Goal: Task Accomplishment & Management: Manage account settings

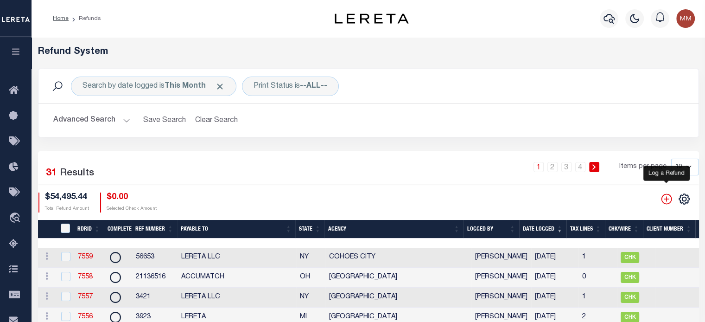
click at [665, 196] on icon "" at bounding box center [667, 199] width 12 height 12
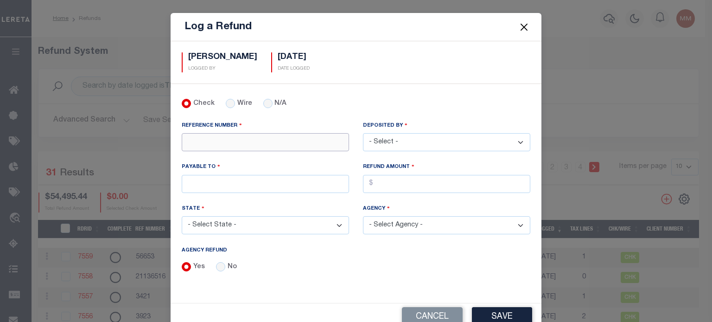
click at [254, 141] on input "REFERENCE NUMBER" at bounding box center [265, 142] width 167 height 18
type input "1673"
click at [414, 138] on select "- Select - [PERSON_NAME] [PERSON_NAME] [PERSON_NAME] [PERSON_NAME] [PERSON_NAME…" at bounding box center [446, 142] width 167 height 18
select select "[PERSON_NAME]"
click at [363, 133] on select "- Select - [PERSON_NAME] [PERSON_NAME] [PERSON_NAME] [PERSON_NAME] [PERSON_NAME…" at bounding box center [446, 142] width 167 height 18
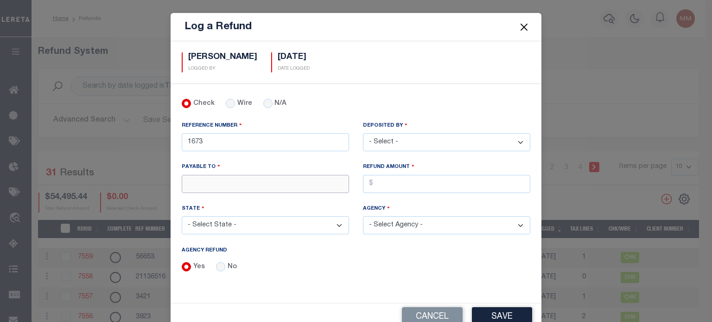
click at [270, 177] on input "PAYABLE TO" at bounding box center [265, 184] width 167 height 18
type input "LERETA LLC"
select select "CA"
click at [407, 179] on input "AGENCY REFUND" at bounding box center [446, 184] width 167 height 18
type input "$"
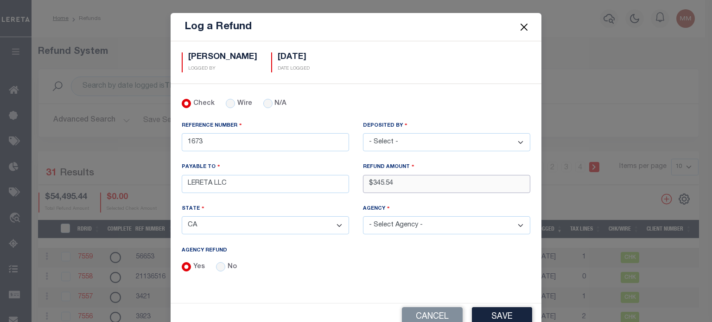
type input "$345.54"
drag, startPoint x: 258, startPoint y: 225, endPoint x: 277, endPoint y: 223, distance: 19.6
click at [258, 224] on select "- Select State - [US_STATE] AL AR AZ CA CO [GEOGRAPHIC_DATA] [GEOGRAPHIC_DATA] …" at bounding box center [265, 225] width 167 height 18
select select "PA"
click at [182, 216] on select "- Select State - [US_STATE] AL AR AZ CA CO [GEOGRAPHIC_DATA] [GEOGRAPHIC_DATA] …" at bounding box center [265, 225] width 167 height 18
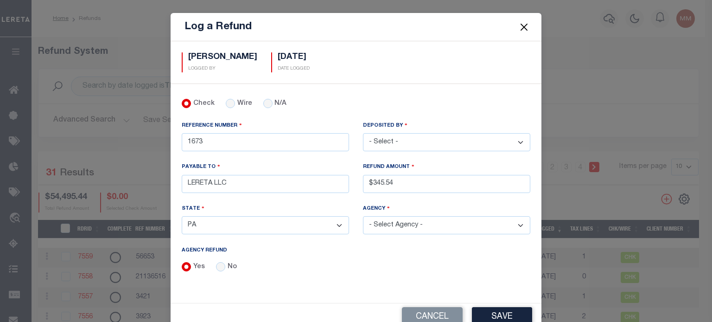
click at [398, 219] on select "- Select Agency - [GEOGRAPHIC_DATA] MOBILE HOMES [PERSON_NAME][GEOGRAPHIC_DATA]…" at bounding box center [446, 225] width 167 height 18
select select "4213316001"
click at [363, 216] on select "- Select Agency - [GEOGRAPHIC_DATA] MOBILE HOMES [PERSON_NAME][GEOGRAPHIC_DATA]…" at bounding box center [446, 225] width 167 height 18
drag, startPoint x: 486, startPoint y: 310, endPoint x: 474, endPoint y: 299, distance: 16.7
click at [475, 299] on div "Log a Refund [PERSON_NAME] LOGGED BY [DATE] DATE LOGGED 1673" at bounding box center [356, 172] width 371 height 318
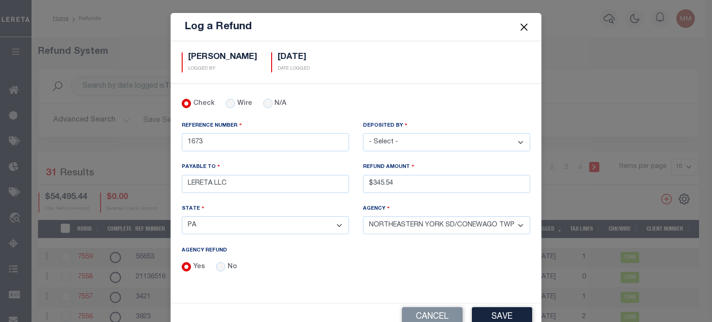
drag, startPoint x: 505, startPoint y: 310, endPoint x: 557, endPoint y: 306, distance: 52.1
click at [505, 310] on button "Save" at bounding box center [502, 317] width 60 height 20
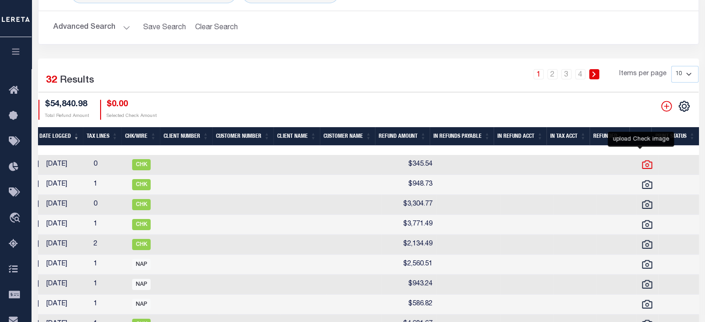
click at [643, 165] on icon at bounding box center [647, 165] width 12 height 12
checkbox input "true"
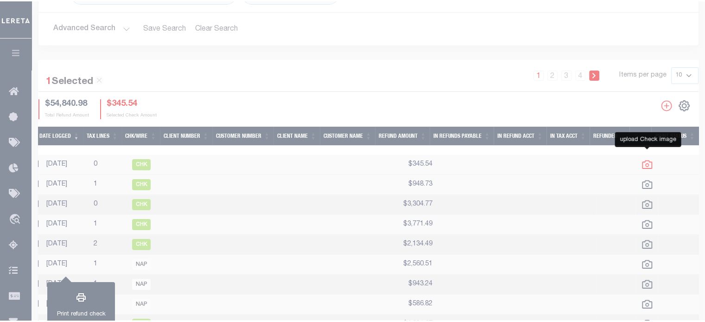
scroll to position [0, 489]
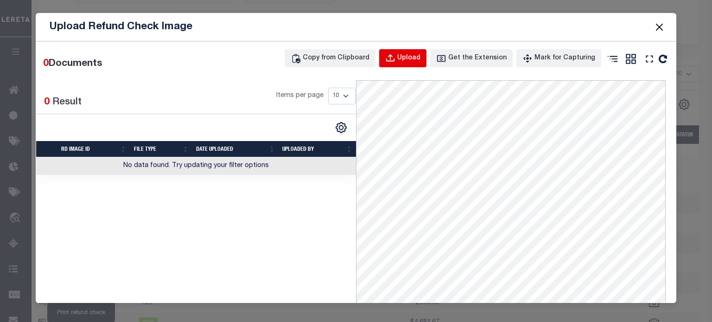
click at [412, 60] on div "Upload" at bounding box center [408, 58] width 23 height 10
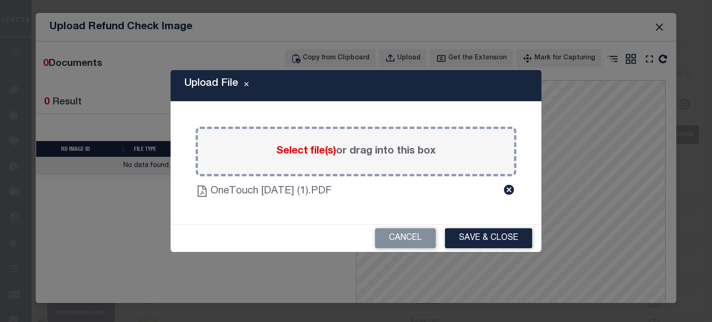
click at [480, 242] on button "Save & Close" at bounding box center [488, 238] width 87 height 20
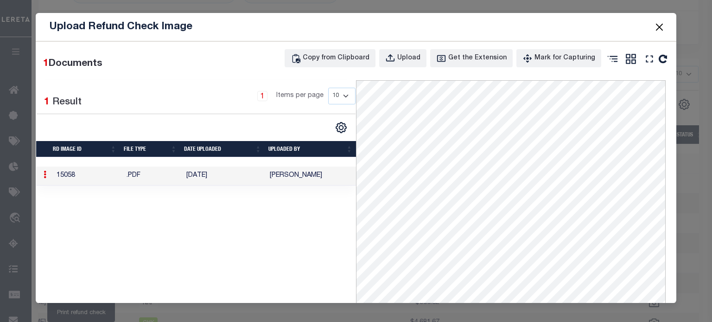
click at [657, 24] on button "Close" at bounding box center [659, 27] width 12 height 12
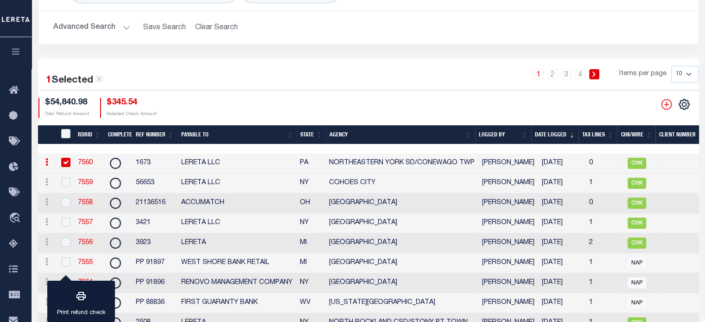
scroll to position [0, 0]
click at [89, 162] on link "7560" at bounding box center [85, 162] width 15 height 6
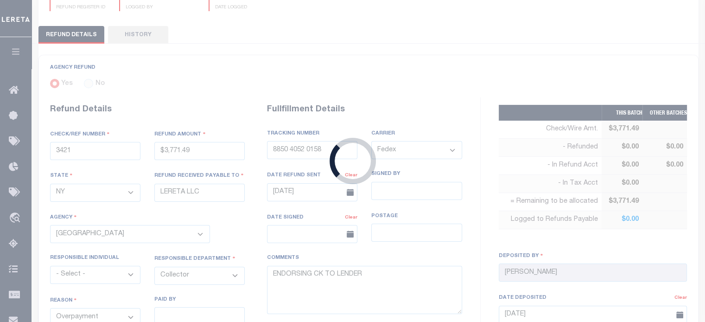
type input "1673"
type input "$345.54"
select select "PA"
select select
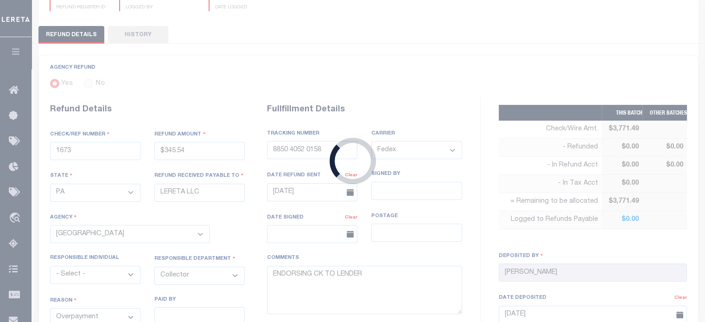
select select
type input "[DATE]"
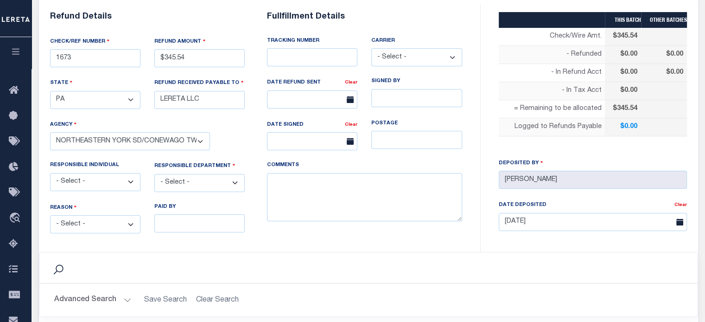
select select "4213316001"
click at [84, 219] on select "- Select - Change In Value Discount Applied Duplicate Payment Exemption Applied…" at bounding box center [95, 224] width 90 height 18
select select "OVP"
click at [50, 215] on select "- Select - Change In Value Discount Applied Duplicate Payment Exemption Applied…" at bounding box center [95, 224] width 90 height 18
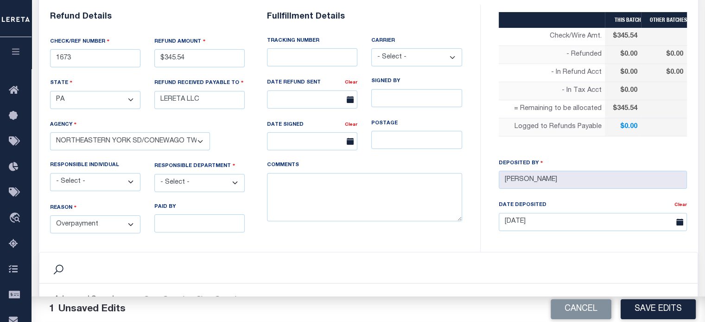
click at [176, 179] on select "- Select - 3rd Party Accounting AI Collector Customer Customer Service FactR JA…" at bounding box center [199, 183] width 90 height 18
select select "COL"
click at [154, 174] on select "- Select - 3rd Party Accounting AI Collector Customer Customer Service FactR JA…" at bounding box center [199, 183] width 90 height 18
click at [301, 190] on textarea "COMMENTS" at bounding box center [364, 197] width 195 height 49
type textarea "d"
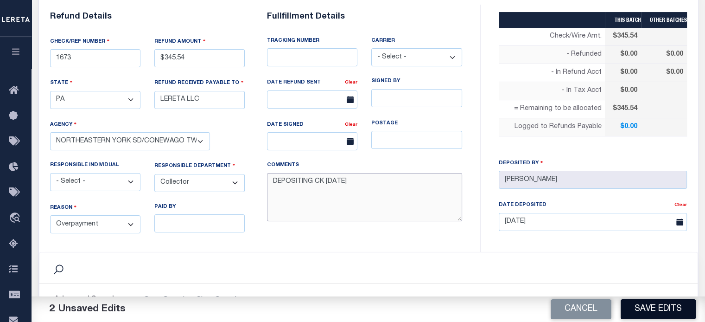
type textarea "DEPOSITING CK [DATE]"
drag, startPoint x: 647, startPoint y: 305, endPoint x: 640, endPoint y: 308, distance: 7.9
click at [644, 305] on button "Save Edits" at bounding box center [658, 309] width 75 height 20
type input "$345.54"
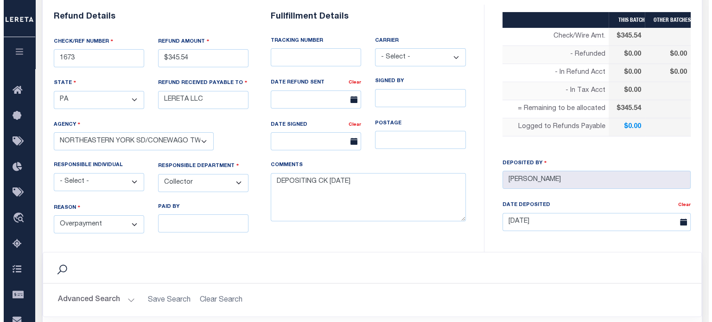
scroll to position [417, 0]
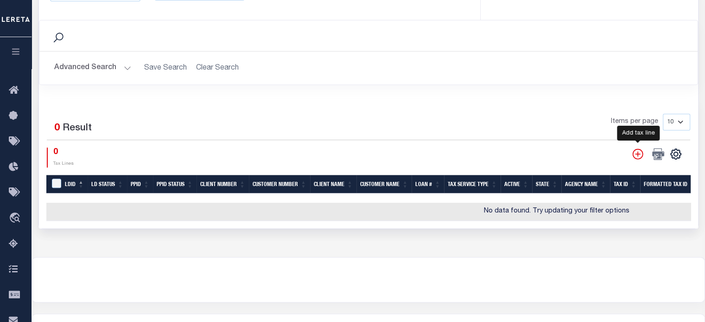
click at [636, 151] on icon "" at bounding box center [638, 154] width 12 height 12
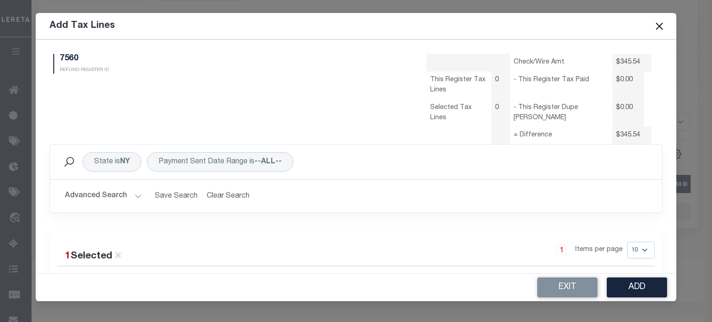
scroll to position [0, 0]
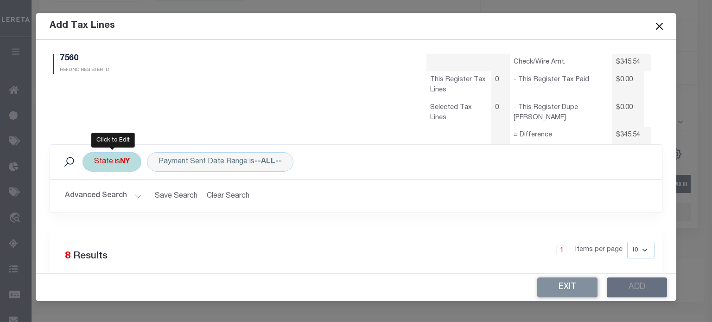
click at [110, 164] on div "State is [GEOGRAPHIC_DATA]" at bounding box center [112, 161] width 59 height 19
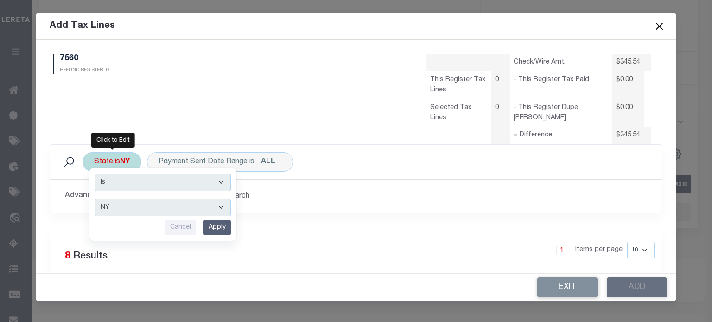
drag, startPoint x: 115, startPoint y: 210, endPoint x: 117, endPoint y: 202, distance: 8.1
click at [115, 209] on select "AK AL AR AZ CA CO CT DC DE FL [GEOGRAPHIC_DATA] GU HI IA ID IL IN KS [GEOGRAPHI…" at bounding box center [163, 207] width 136 height 18
select select "PA"
click at [95, 198] on select "AK AL AR AZ CA CO CT DC DE FL [GEOGRAPHIC_DATA] GU HI IA ID IL IN KS [GEOGRAPHI…" at bounding box center [163, 207] width 136 height 18
drag, startPoint x: 218, startPoint y: 225, endPoint x: 145, endPoint y: 197, distance: 78.8
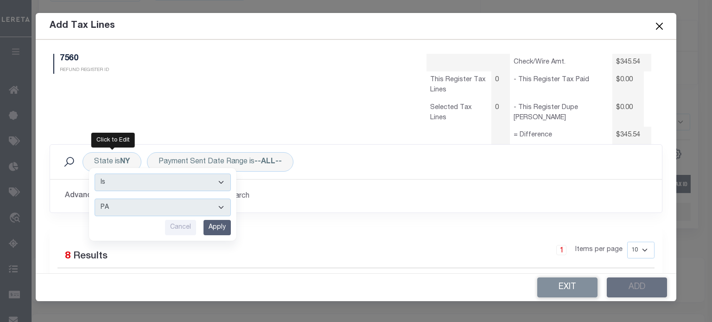
click at [217, 224] on input "Apply" at bounding box center [217, 227] width 27 height 15
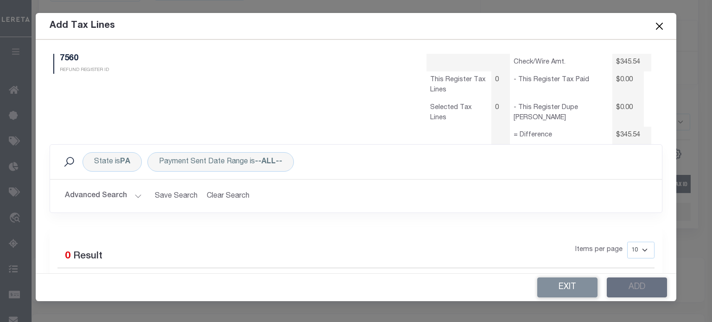
click at [127, 195] on button "Advanced Search" at bounding box center [103, 196] width 77 height 18
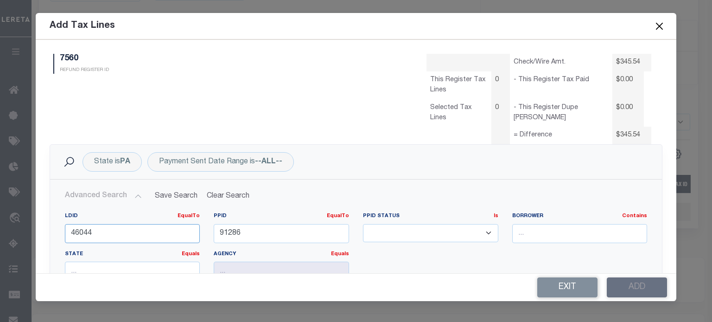
click at [106, 233] on input "46044" at bounding box center [132, 233] width 135 height 19
drag, startPoint x: 98, startPoint y: 238, endPoint x: 77, endPoint y: 238, distance: 20.9
click at [90, 238] on input "46044" at bounding box center [132, 233] width 135 height 19
type input "4"
click at [249, 230] on input "91286" at bounding box center [281, 233] width 135 height 19
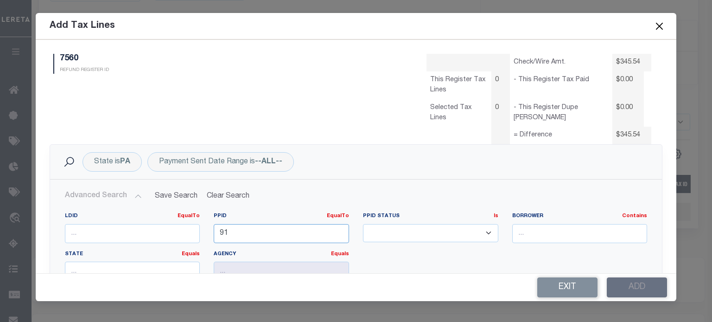
type input "9"
type input "89112"
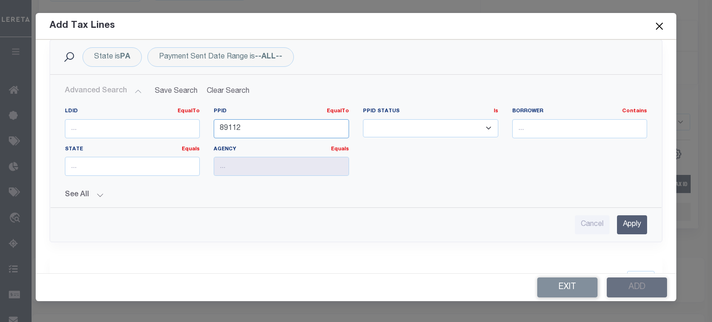
scroll to position [228, 0]
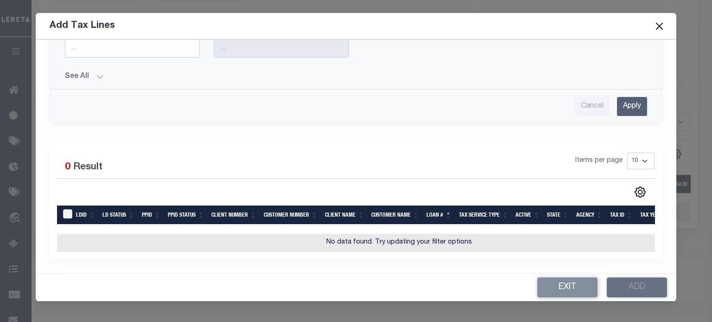
click at [625, 99] on input "Apply" at bounding box center [632, 106] width 30 height 19
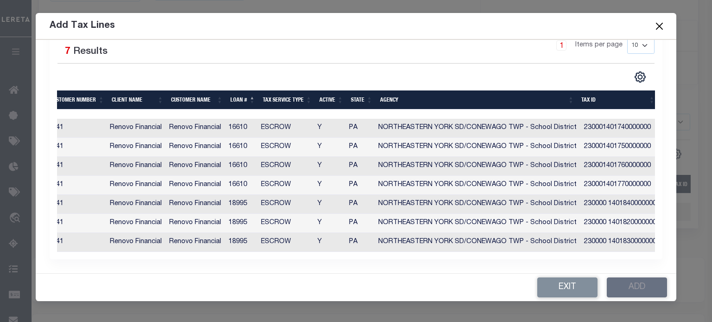
scroll to position [0, 334]
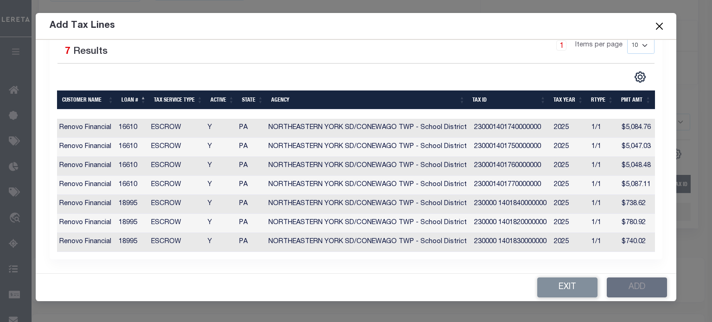
click at [481, 123] on td "230001401740000000" at bounding box center [511, 128] width 80 height 19
checkbox input "true"
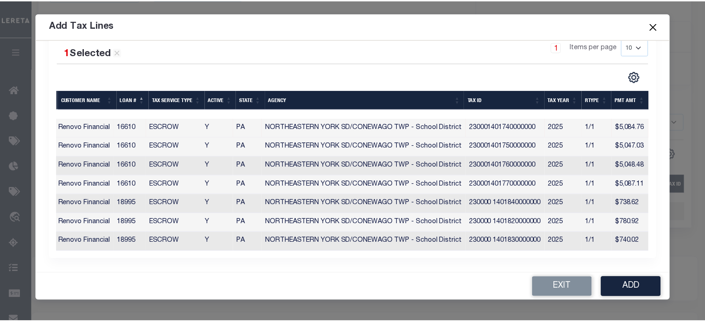
scroll to position [208, 0]
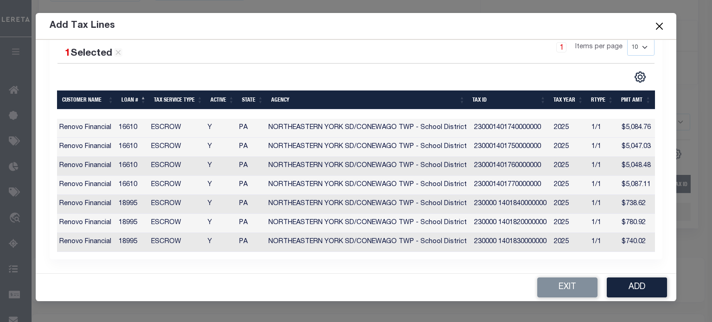
click at [477, 141] on td "230001401750000000" at bounding box center [511, 147] width 80 height 19
checkbox input "true"
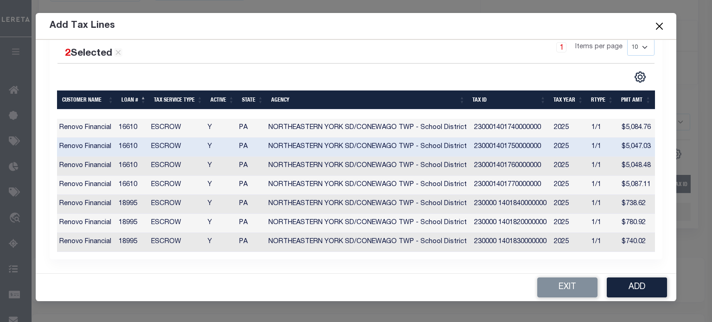
click at [481, 157] on td "230001401760000000" at bounding box center [511, 166] width 80 height 19
checkbox input "true"
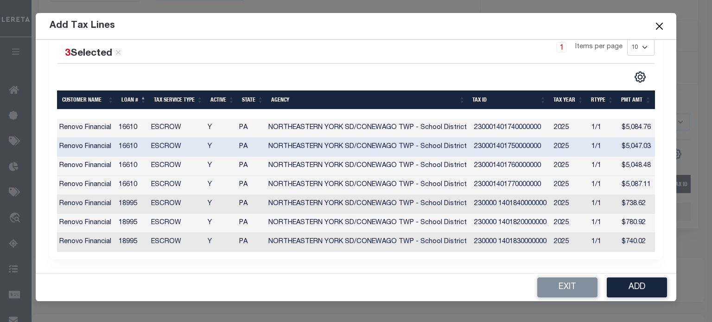
click at [486, 180] on td "230001401770000000" at bounding box center [511, 185] width 80 height 19
checkbox input "true"
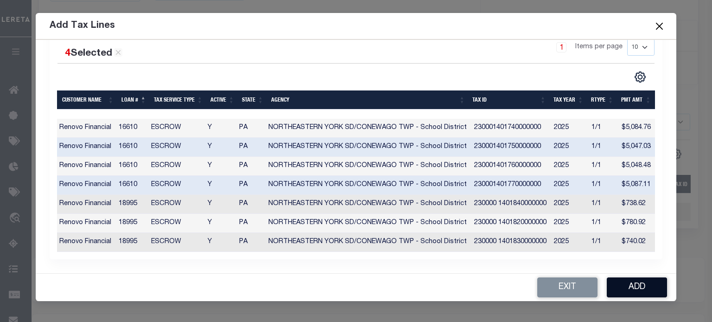
click at [630, 289] on button "Add" at bounding box center [637, 287] width 60 height 20
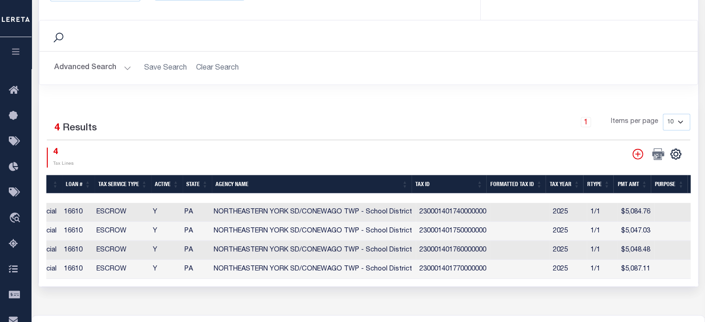
scroll to position [0, 151]
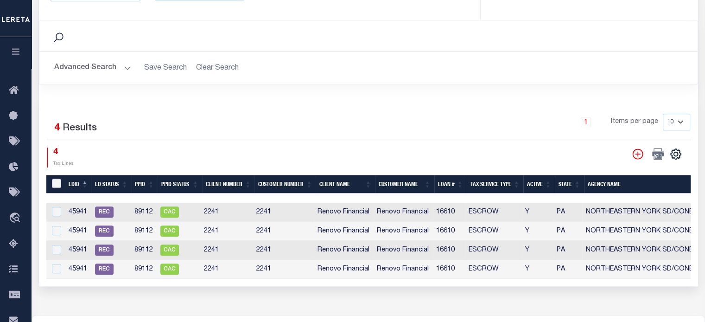
drag, startPoint x: 58, startPoint y: 177, endPoint x: 64, endPoint y: 177, distance: 6.5
click at [58, 178] on input "LDBatchId" at bounding box center [56, 182] width 9 height 9
checkbox input "true"
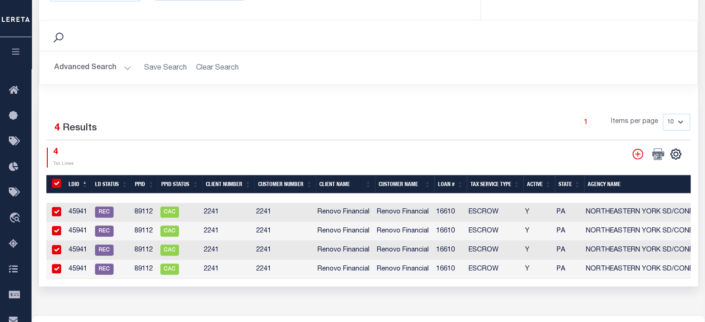
checkbox input "true"
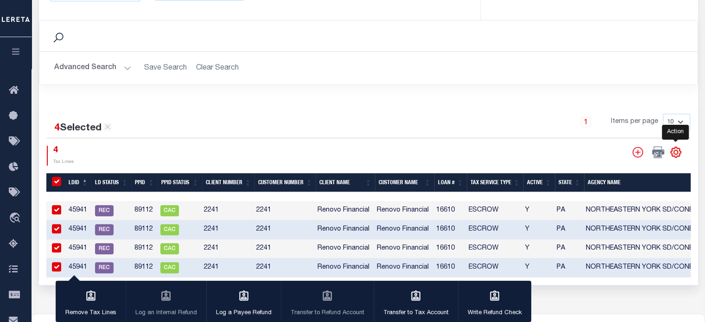
click at [675, 153] on icon "" at bounding box center [676, 152] width 12 height 12
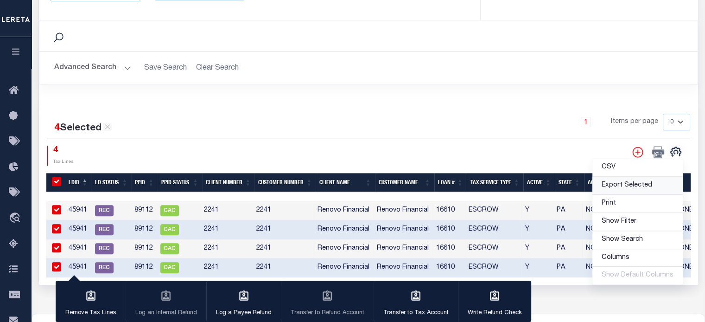
click at [614, 182] on span "Export Selected" at bounding box center [627, 185] width 51 height 6
click at [358, 62] on h2 "Advanced Search Save Search Clear Search" at bounding box center [368, 68] width 643 height 18
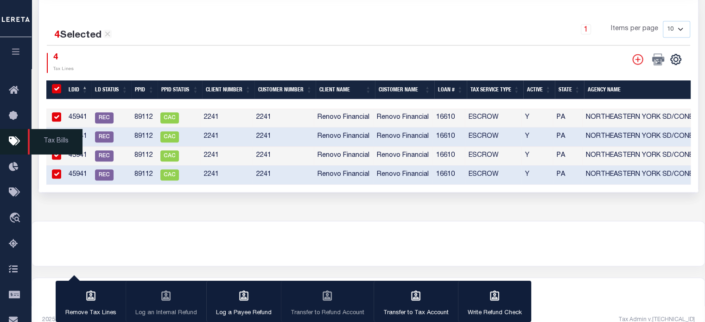
scroll to position [464, 0]
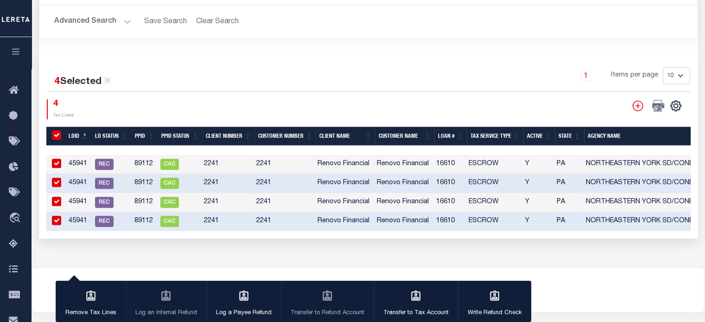
drag, startPoint x: 57, startPoint y: 131, endPoint x: 186, endPoint y: 89, distance: 135.8
click at [57, 130] on input "LDBatchId" at bounding box center [56, 134] width 9 height 9
checkbox input "false"
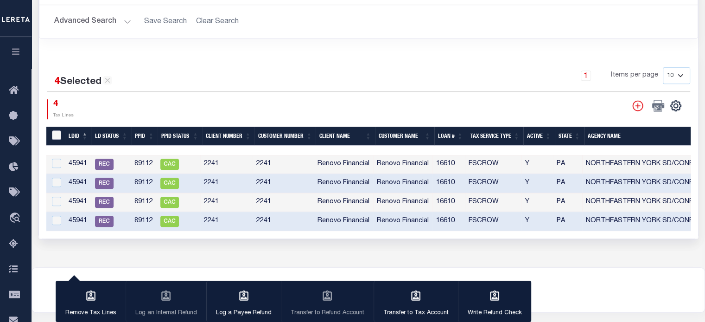
checkbox input "false"
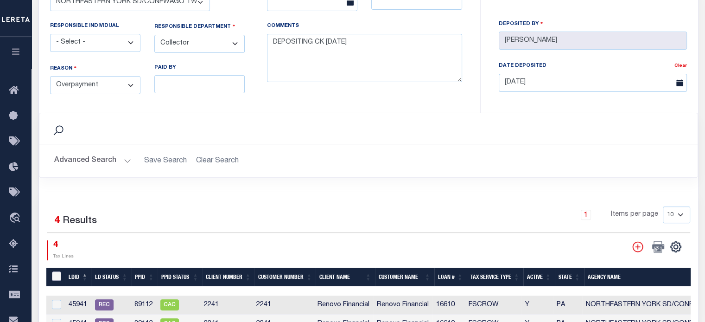
scroll to position [139, 0]
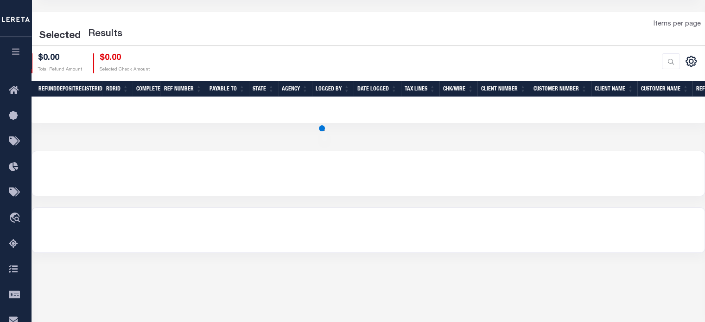
scroll to position [93, 0]
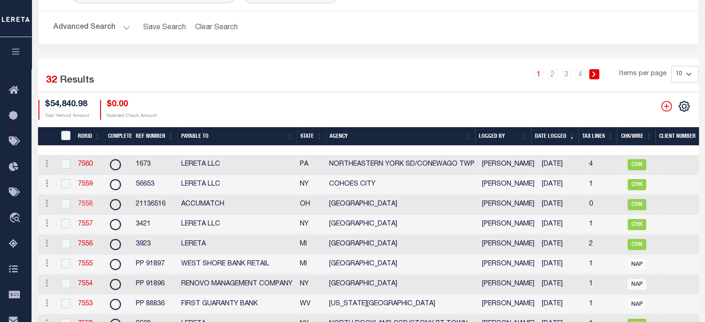
click at [85, 206] on link "7558" at bounding box center [85, 204] width 15 height 6
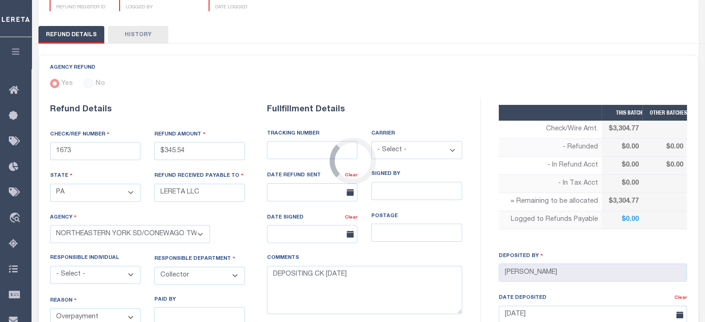
type input "21136516"
type input "$3,304.77"
select select "OH"
type input "ACCUMATCH"
select select
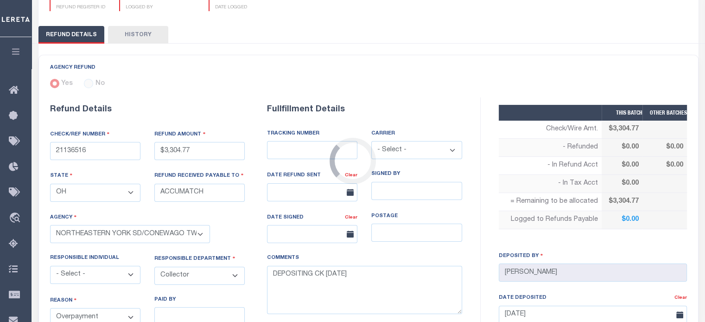
type textarea "ENDORSING CK TO LENDER"
type input "[DATE]"
select select "3904900000"
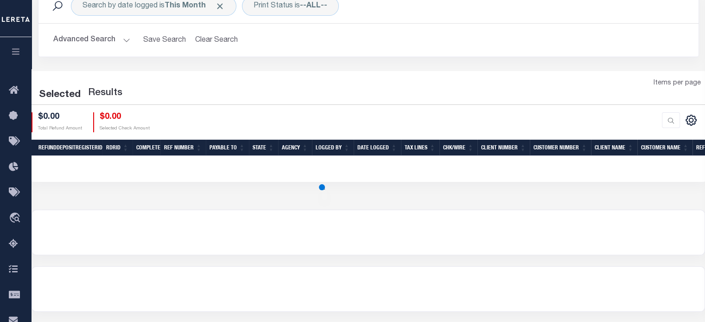
scroll to position [93, 0]
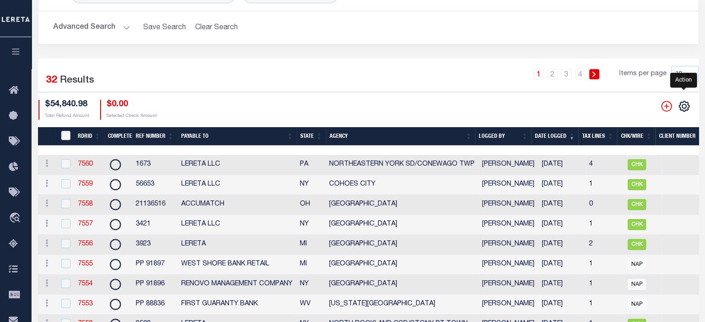
drag, startPoint x: 686, startPoint y: 107, endPoint x: 675, endPoint y: 107, distance: 10.7
click at [686, 107] on icon "" at bounding box center [684, 106] width 4 height 4
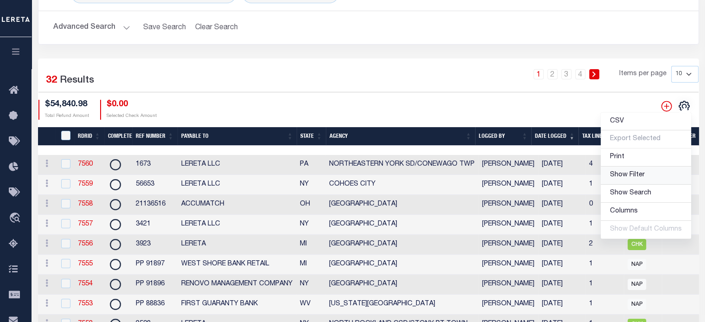
click at [647, 178] on link "Show Filter" at bounding box center [646, 175] width 90 height 18
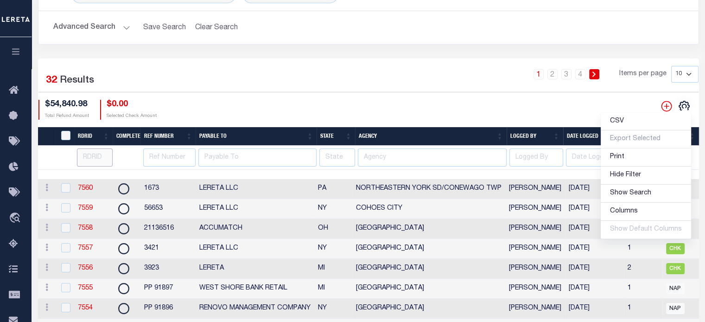
drag, startPoint x: 95, startPoint y: 154, endPoint x: 86, endPoint y: 170, distance: 18.1
click at [92, 161] on input "number" at bounding box center [95, 157] width 36 height 18
type input "7546"
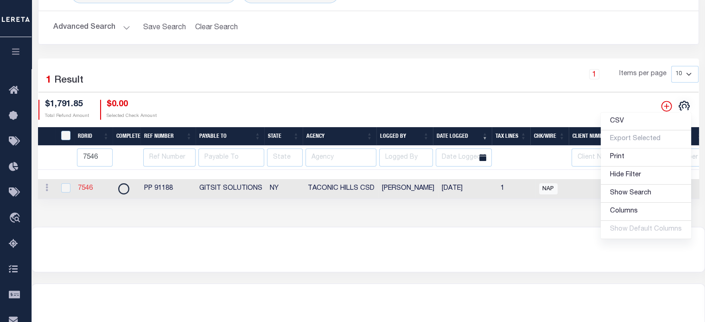
click at [85, 191] on link "7546" at bounding box center [85, 188] width 15 height 6
checkbox input "true"
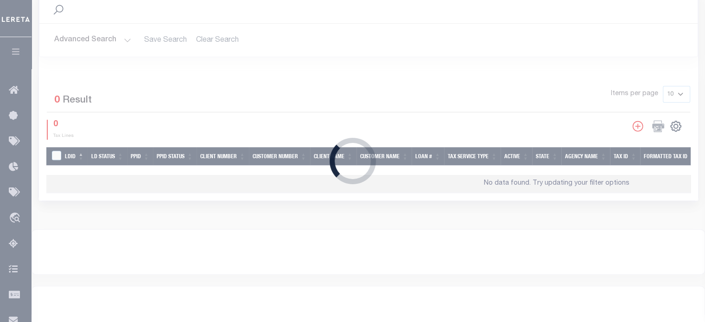
radio input "true"
type input "PP 91188"
type input "$1,791.85"
select select "NY"
type input "GITSIT SOLUTIONS"
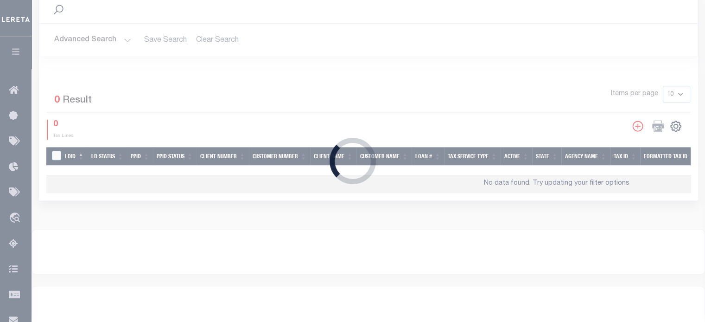
select select
select select "OTH"
type textarea "THIS IS FROM THE RFR REPORT"
type input "[DATE]"
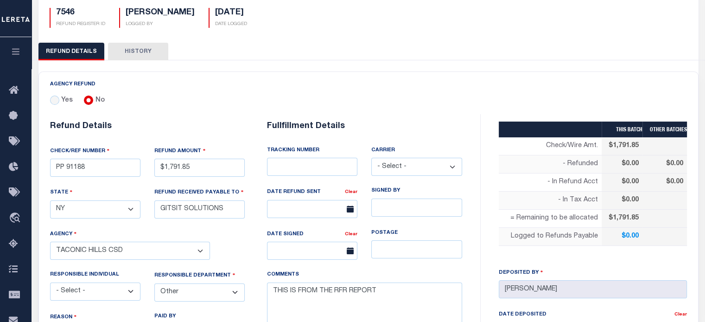
select select "3602116035"
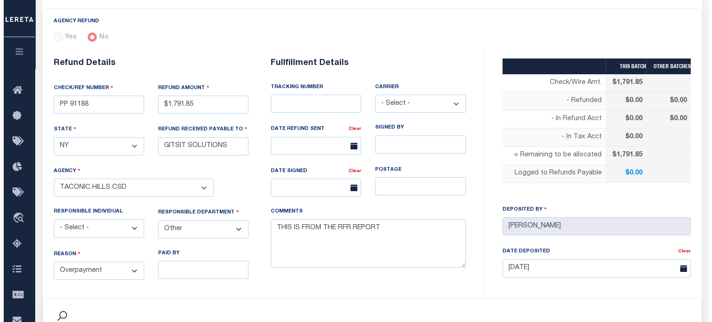
scroll to position [324, 0]
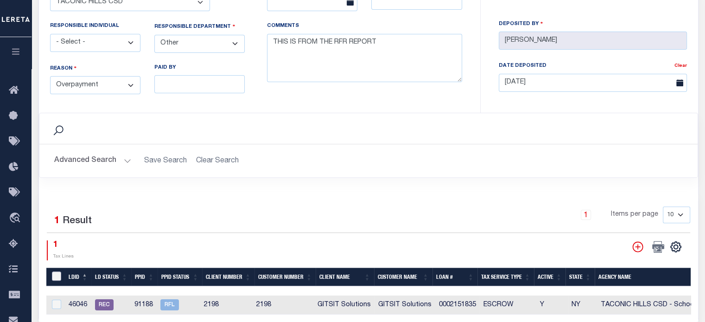
click at [58, 274] on input "LDBatchId" at bounding box center [56, 275] width 9 height 9
checkbox input "true"
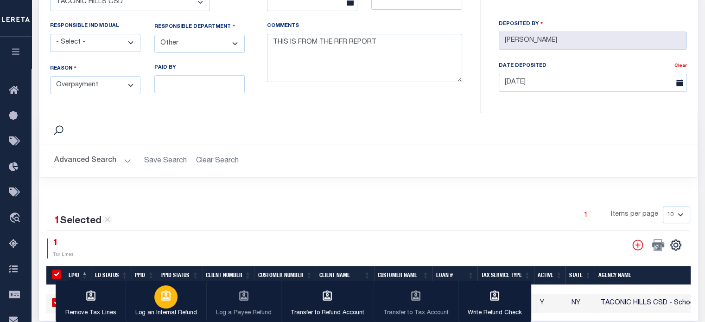
click at [171, 301] on div "button" at bounding box center [165, 296] width 23 height 23
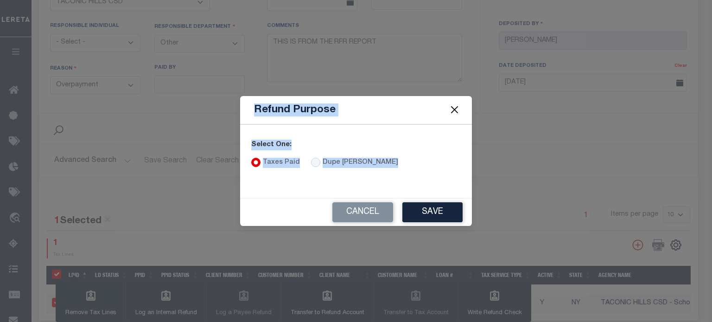
click at [430, 210] on button "Save" at bounding box center [432, 212] width 60 height 20
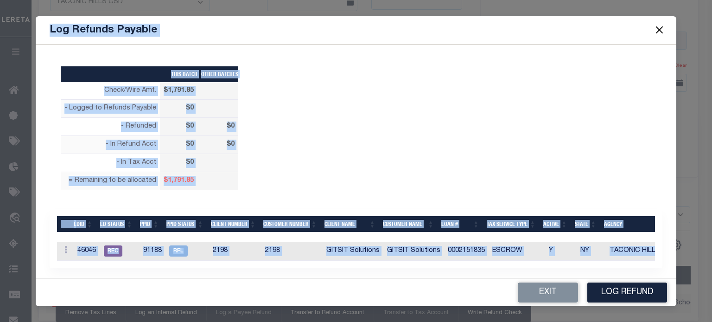
scroll to position [9, 0]
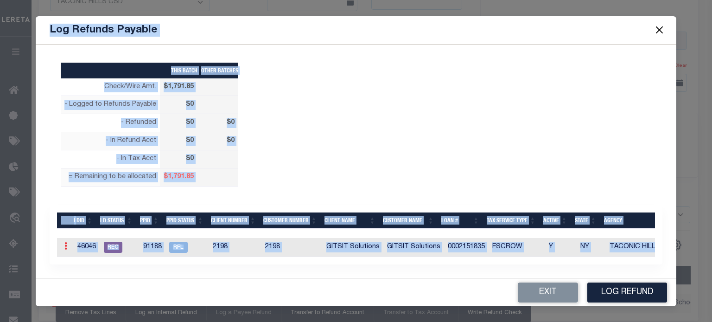
click at [65, 242] on icon at bounding box center [65, 245] width 3 height 7
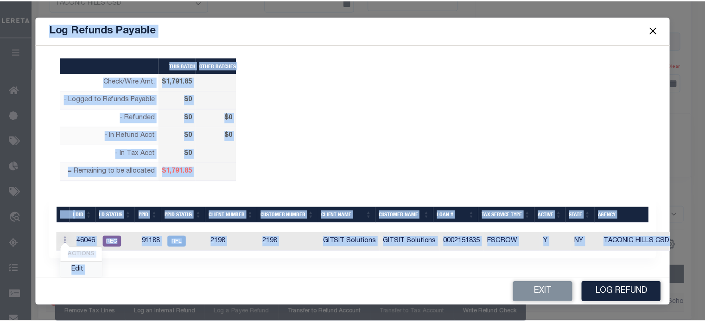
scroll to position [8, 0]
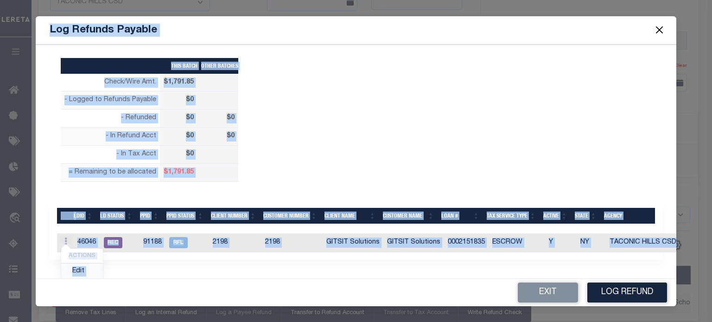
drag, startPoint x: 79, startPoint y: 269, endPoint x: 83, endPoint y: 261, distance: 8.5
click at [80, 269] on link "Edit" at bounding box center [82, 270] width 42 height 15
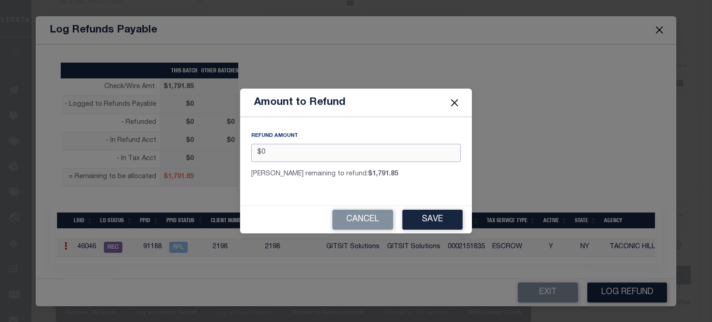
type input "$"
type input "$1,791.85"
click at [445, 214] on button "Save" at bounding box center [432, 220] width 60 height 20
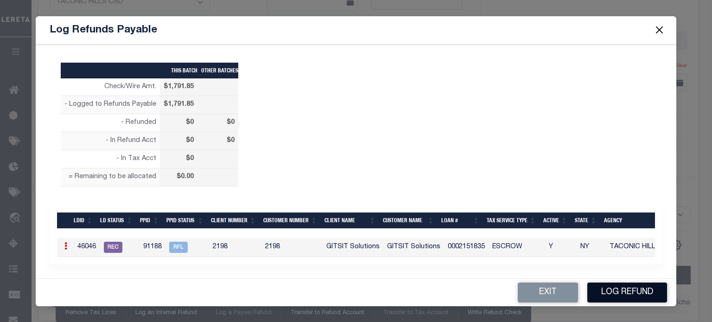
click at [619, 290] on button "Log Refund" at bounding box center [627, 292] width 80 height 20
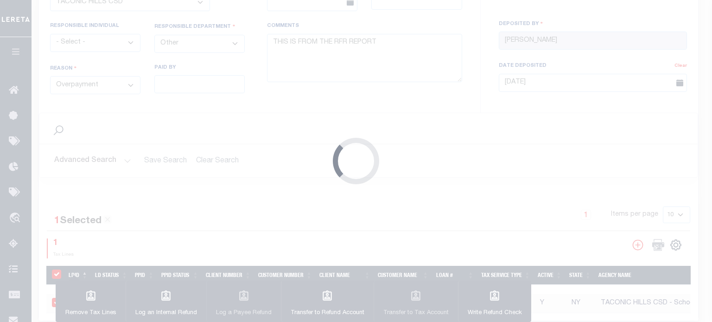
click at [66, 240] on body "Home Refunds Details Profile Sign out" at bounding box center [356, 69] width 712 height 787
type input "$1,791.85"
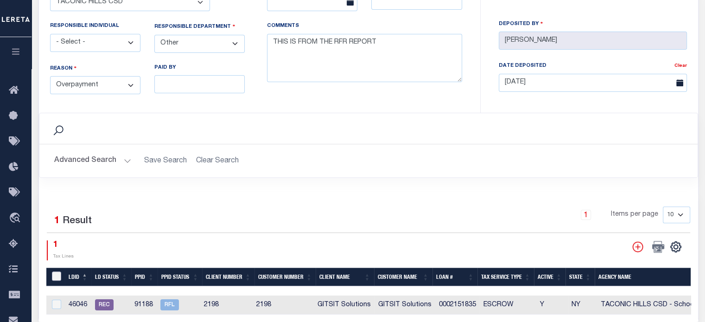
click at [58, 274] on input "LDBatchId" at bounding box center [56, 275] width 9 height 9
checkbox input "true"
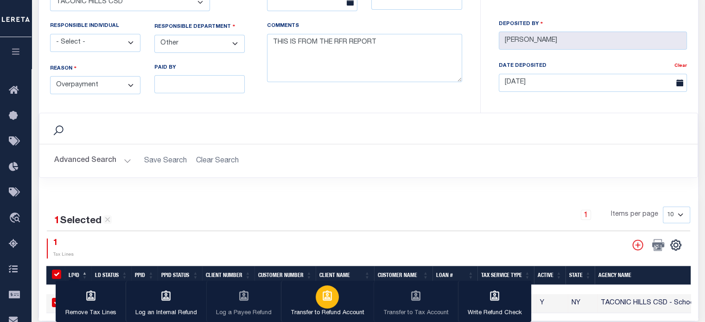
click at [335, 301] on div "button" at bounding box center [327, 296] width 23 height 23
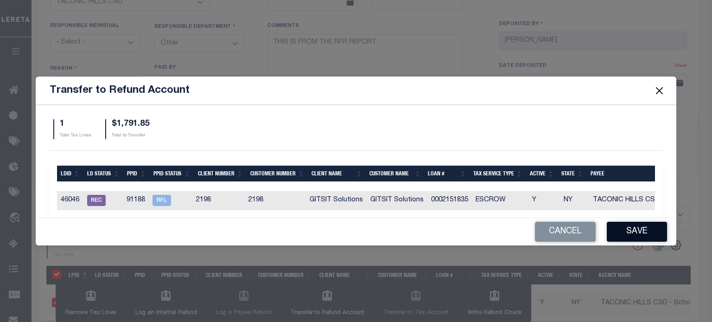
drag, startPoint x: 647, startPoint y: 236, endPoint x: 636, endPoint y: 234, distance: 10.9
click at [647, 236] on button "Save" at bounding box center [637, 232] width 60 height 20
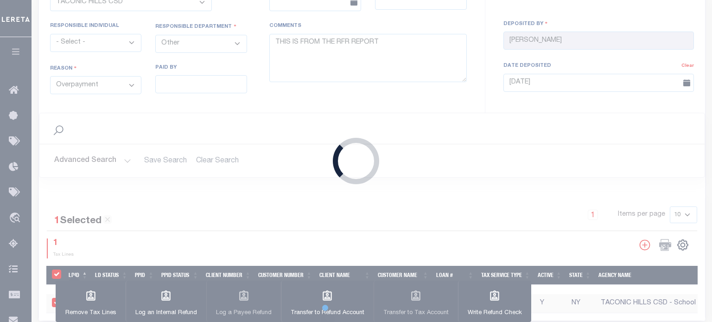
type input "$1,791.85"
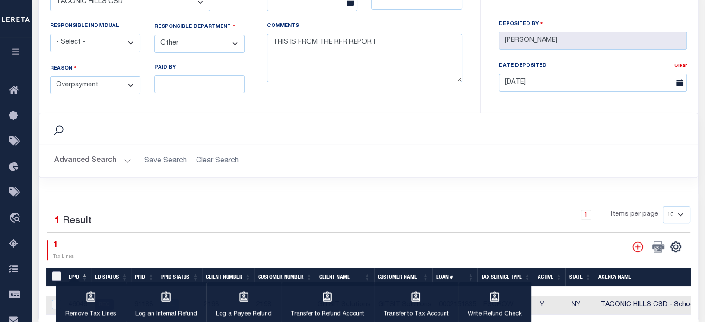
click at [57, 271] on input "LDBatchId" at bounding box center [56, 275] width 9 height 9
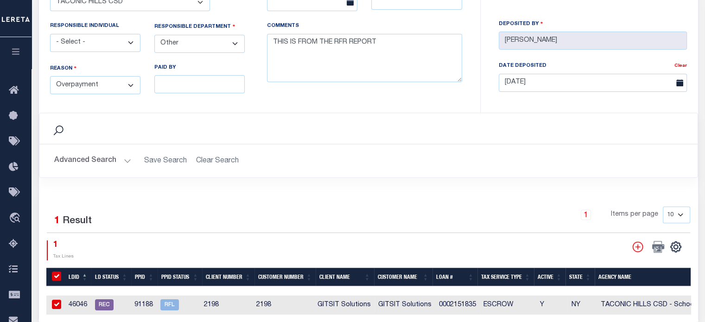
checkbox input "true"
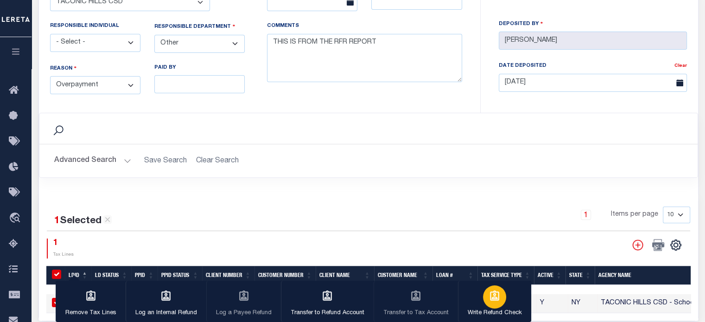
click at [496, 299] on icon "button" at bounding box center [495, 296] width 12 height 12
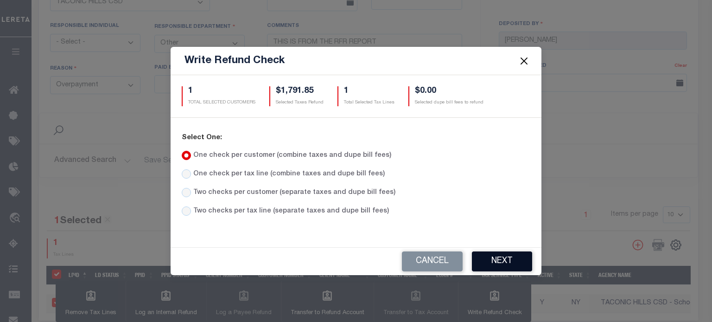
click at [500, 261] on button "Next" at bounding box center [502, 261] width 60 height 20
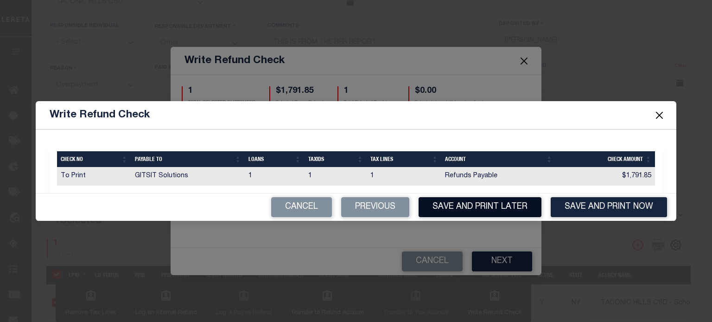
click at [483, 206] on button "Save and Print Later" at bounding box center [480, 207] width 123 height 20
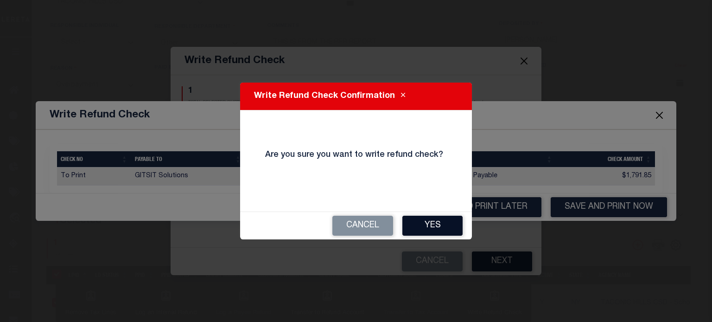
click at [432, 231] on button "Yes" at bounding box center [432, 226] width 60 height 20
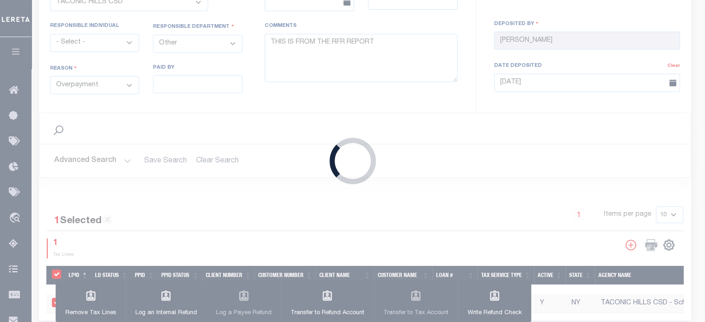
type input "$1,791.85"
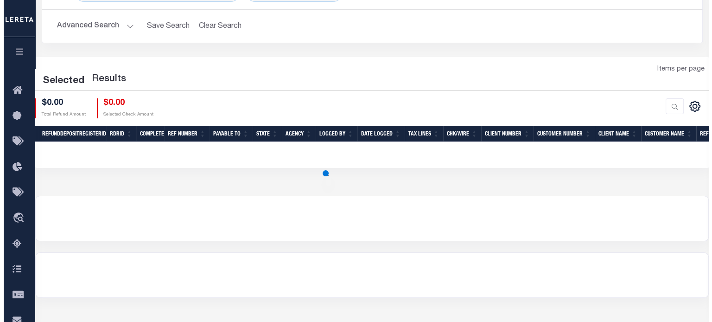
scroll to position [93, 0]
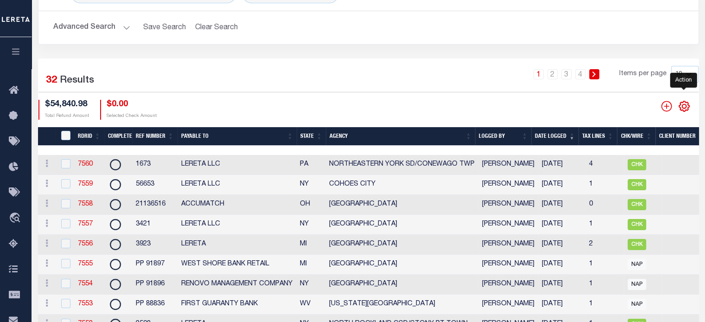
click at [683, 108] on icon "" at bounding box center [684, 106] width 4 height 4
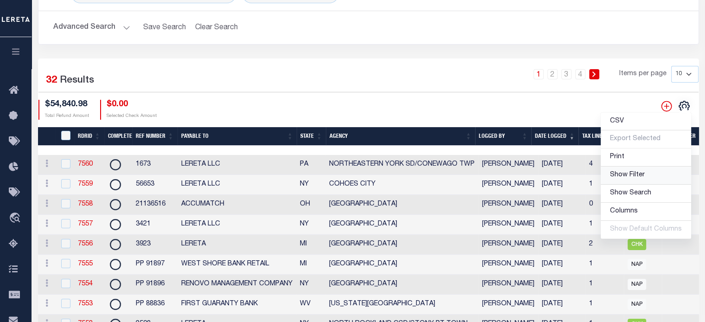
click at [626, 176] on span "Show Filter" at bounding box center [627, 175] width 35 height 6
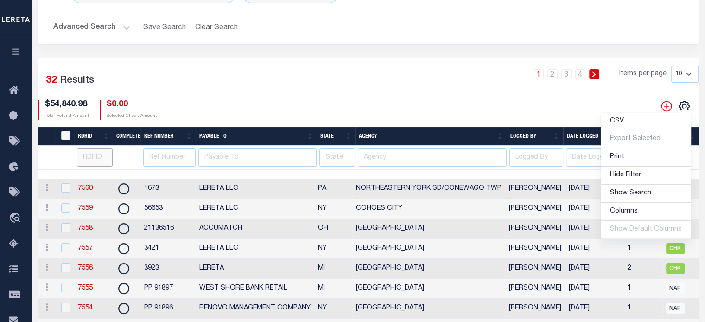
drag, startPoint x: 86, startPoint y: 157, endPoint x: 274, endPoint y: 200, distance: 192.5
click at [113, 151] on tr at bounding box center [688, 158] width 1300 height 24
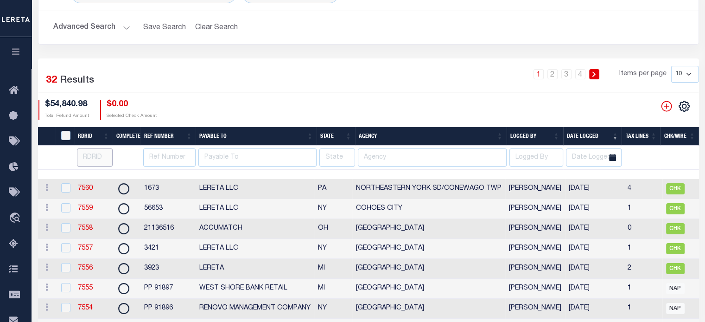
click at [98, 157] on input "number" at bounding box center [95, 157] width 36 height 18
type input "7546"
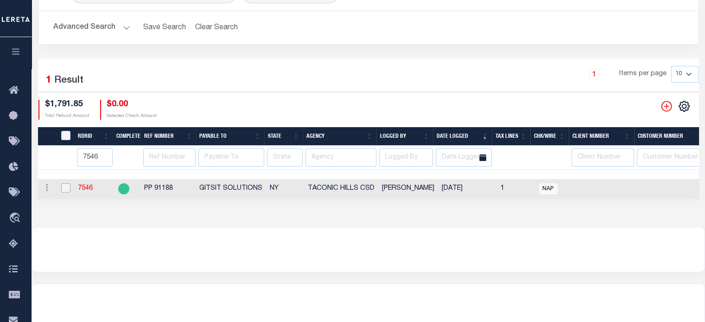
click at [66, 191] on input "checkbox" at bounding box center [65, 187] width 9 height 9
checkbox input "true"
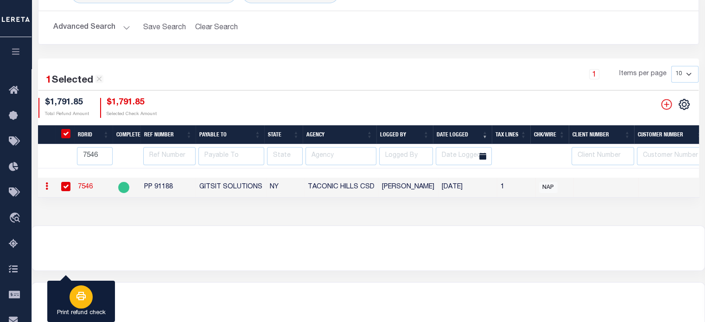
click at [107, 286] on button "Print refund check" at bounding box center [81, 301] width 68 height 42
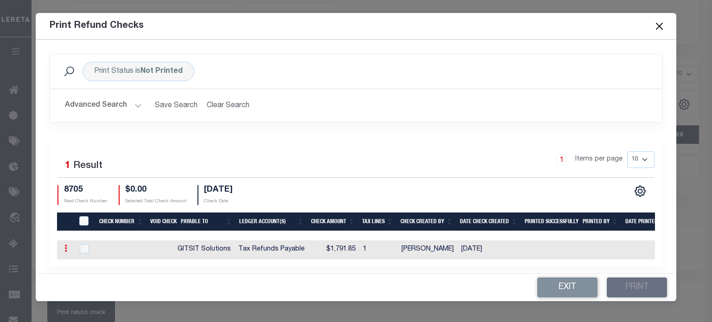
click at [64, 250] on icon at bounding box center [65, 247] width 3 height 7
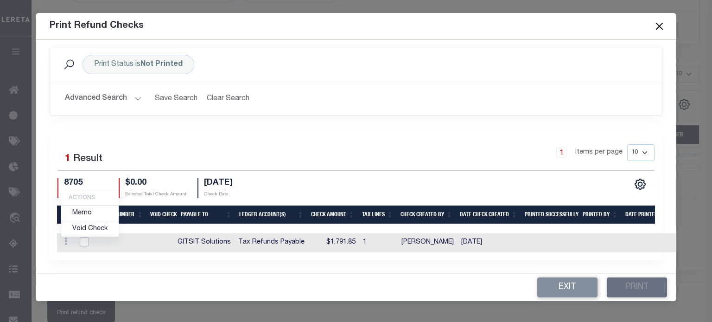
click at [82, 244] on input "checkbox" at bounding box center [84, 241] width 9 height 9
checkbox input "true"
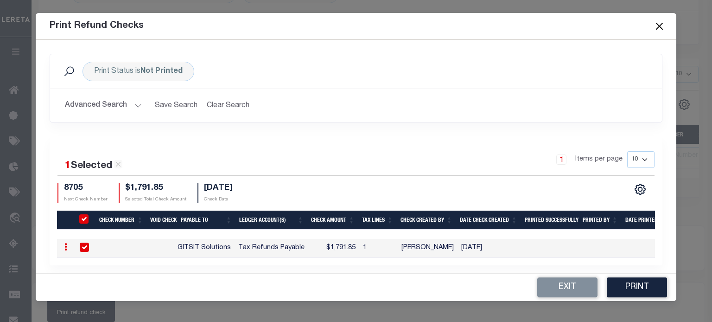
scroll to position [0, 0]
click at [64, 249] on icon at bounding box center [65, 246] width 3 height 7
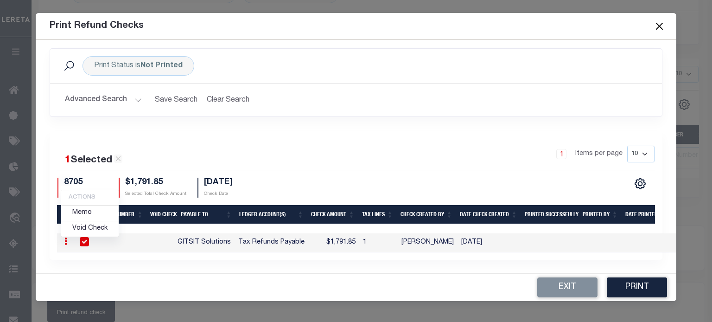
click at [660, 27] on button "Close" at bounding box center [659, 26] width 12 height 12
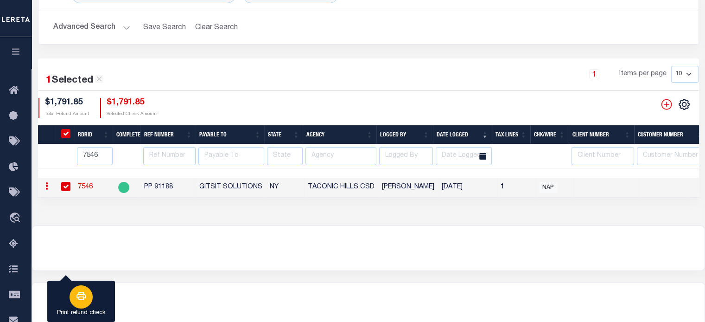
click at [102, 293] on button "Print refund check" at bounding box center [81, 301] width 68 height 42
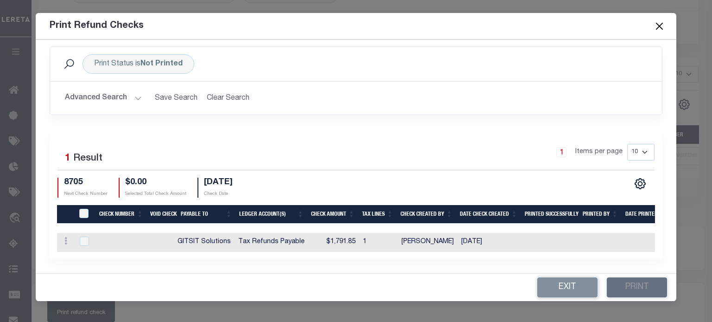
scroll to position [13, 0]
click at [66, 238] on icon at bounding box center [65, 240] width 3 height 7
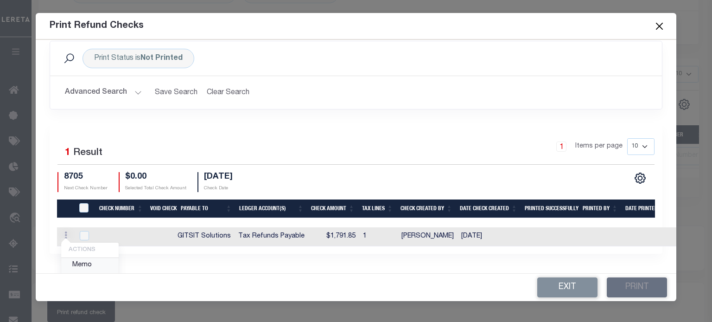
click at [91, 265] on link "Memo" at bounding box center [89, 265] width 57 height 15
checkbox input "true"
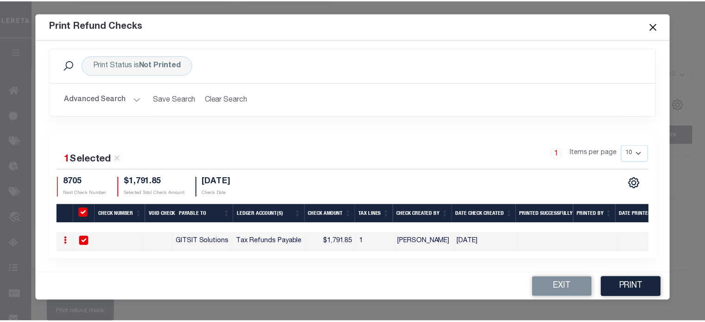
scroll to position [11, 0]
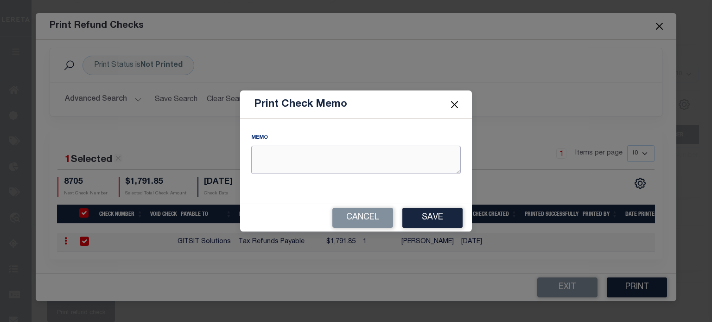
click at [267, 158] on textarea "REFUND AMOUNT" at bounding box center [356, 160] width 210 height 28
type textarea "r"
type textarea "RDID 7546 PP 91188"
click at [430, 217] on button "Save" at bounding box center [432, 218] width 60 height 20
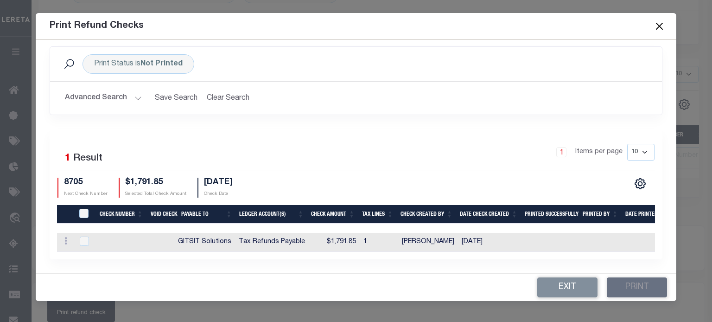
drag, startPoint x: 662, startPoint y: 25, endPoint x: 653, endPoint y: 25, distance: 9.7
click at [657, 25] on button "Close" at bounding box center [659, 26] width 12 height 12
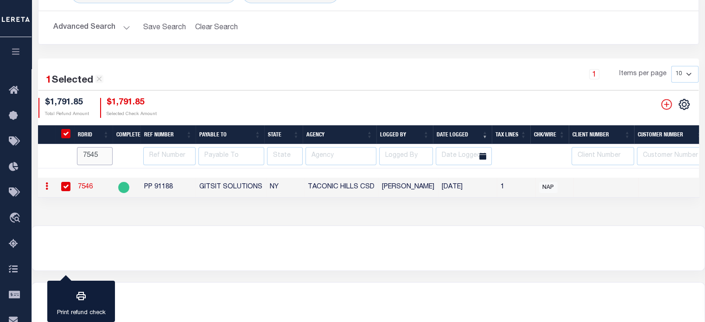
type input "7545"
click at [105, 156] on input "7545" at bounding box center [95, 156] width 36 height 18
drag, startPoint x: 70, startPoint y: 186, endPoint x: 72, endPoint y: 179, distance: 6.9
click at [70, 184] on input "checkbox" at bounding box center [65, 186] width 9 height 9
checkbox input "false"
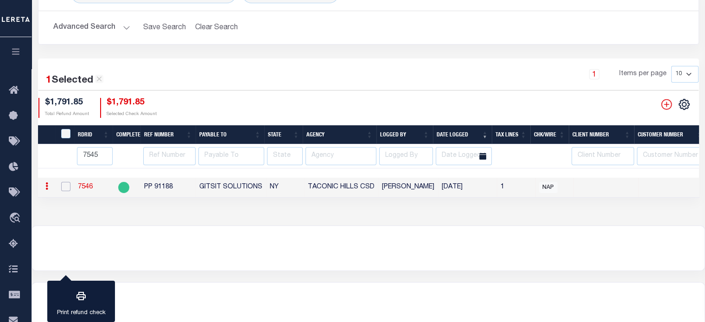
checkbox input "false"
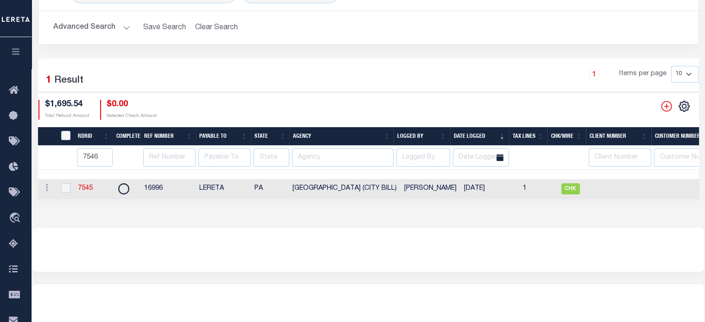
click at [104, 156] on input "7546" at bounding box center [95, 157] width 36 height 18
type input "7"
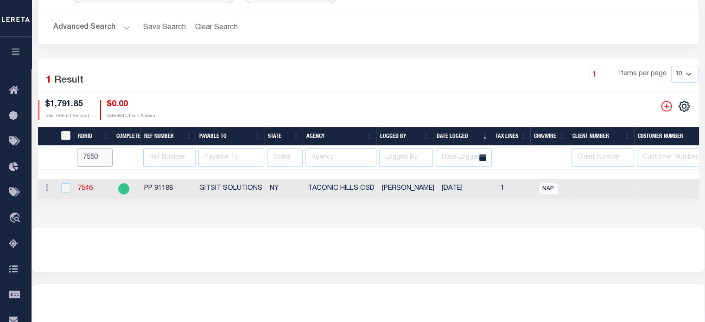
type input "7550"
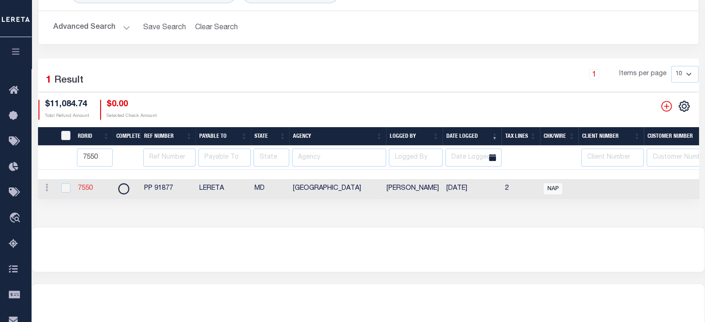
click at [87, 189] on link "7550" at bounding box center [85, 188] width 15 height 6
checkbox input "true"
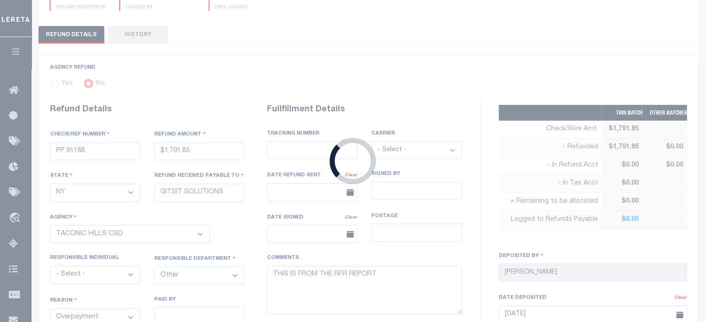
scroll to position [389, 0]
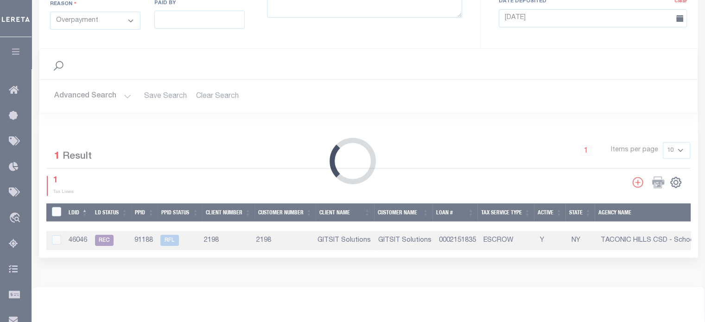
type input "PP 91877"
type input "$11,084.74"
select select "MD"
type input "LERETA"
select select
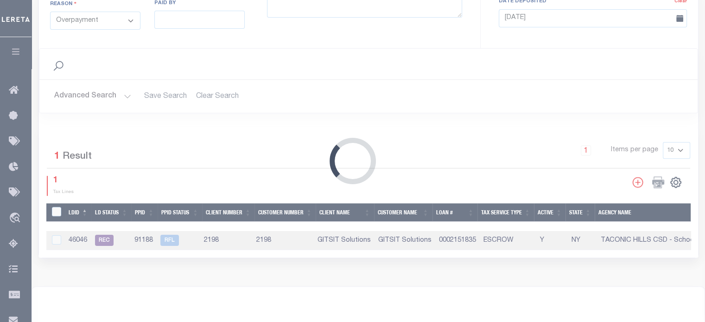
select select "LOC"
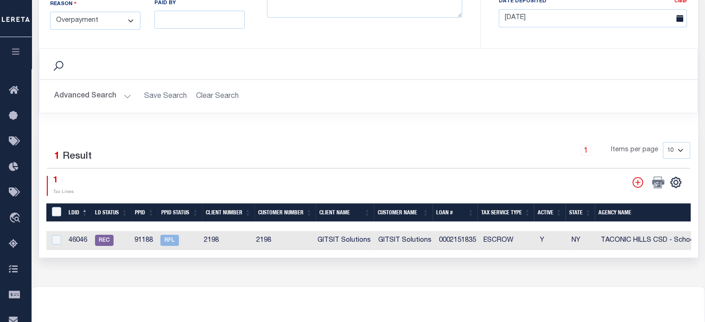
select select "2403300000"
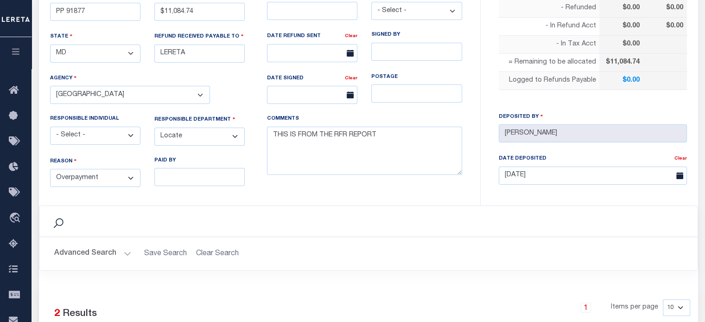
scroll to position [487, 0]
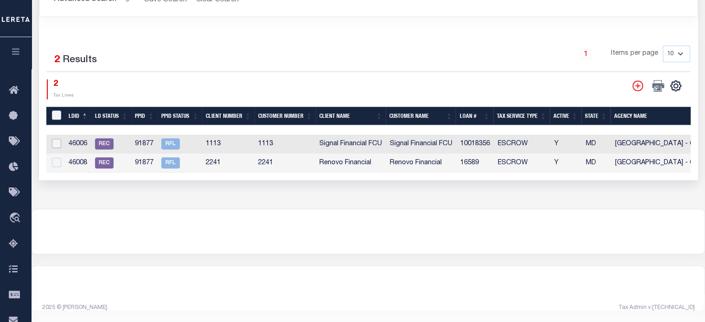
click at [56, 140] on input "checkbox" at bounding box center [56, 143] width 9 height 9
checkbox input "true"
checkbox input "false"
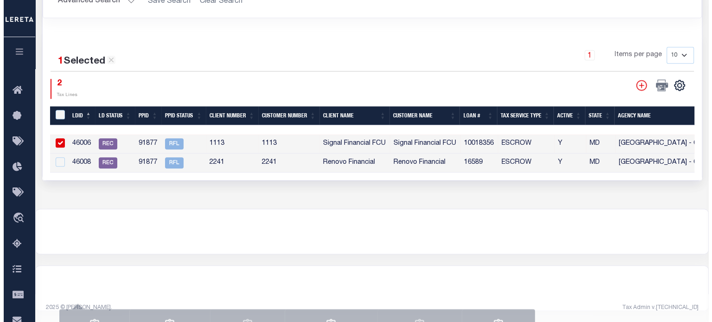
scroll to position [485, 0]
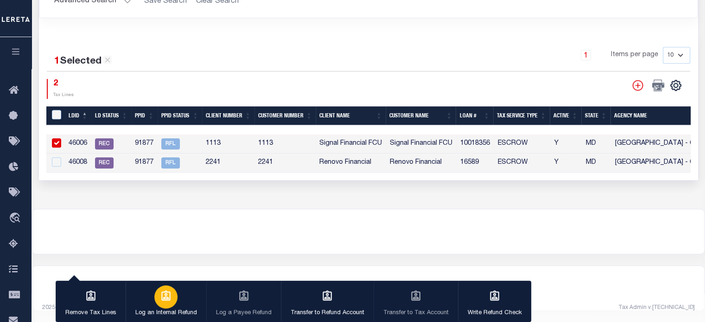
click at [163, 295] on icon "button" at bounding box center [165, 295] width 9 height 10
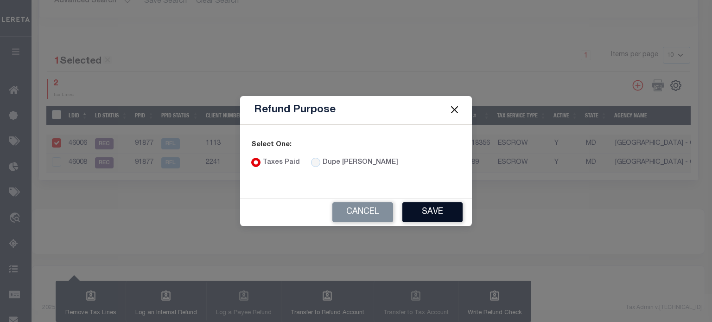
click at [433, 214] on button "Save" at bounding box center [432, 212] width 60 height 20
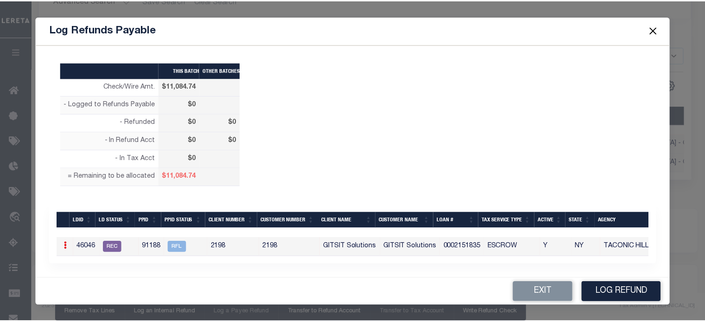
scroll to position [0, 0]
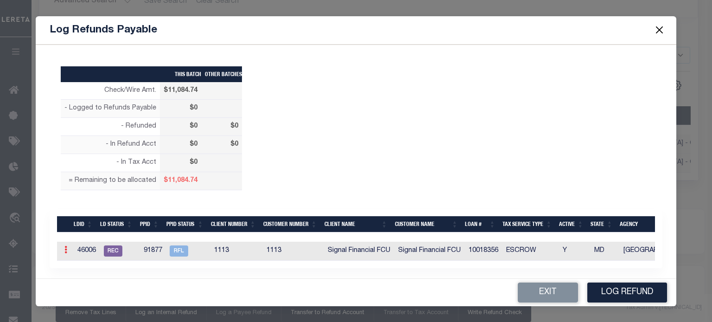
click at [64, 249] on icon at bounding box center [65, 249] width 3 height 7
click at [80, 276] on link "Edit" at bounding box center [82, 279] width 42 height 15
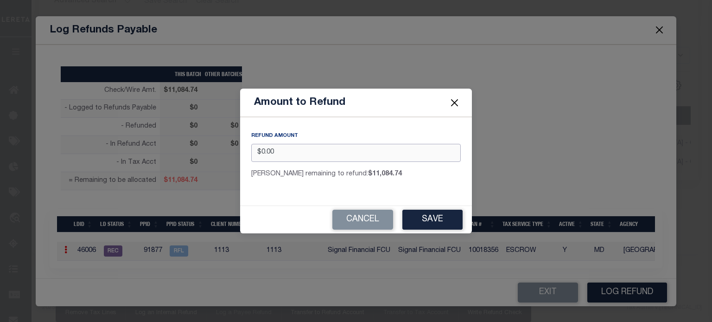
drag, startPoint x: 303, startPoint y: 155, endPoint x: 310, endPoint y: 155, distance: 7.4
click at [302, 155] on input "$0.00" at bounding box center [356, 153] width 210 height 18
type input "$"
type input "$4,726.80"
click at [441, 217] on button "Save" at bounding box center [432, 220] width 60 height 20
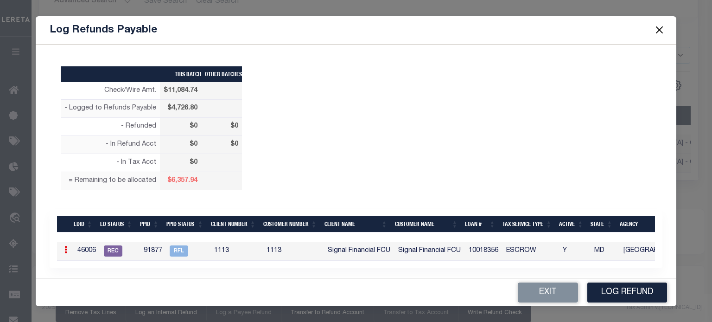
click at [632, 291] on button "Log Refund" at bounding box center [627, 292] width 80 height 20
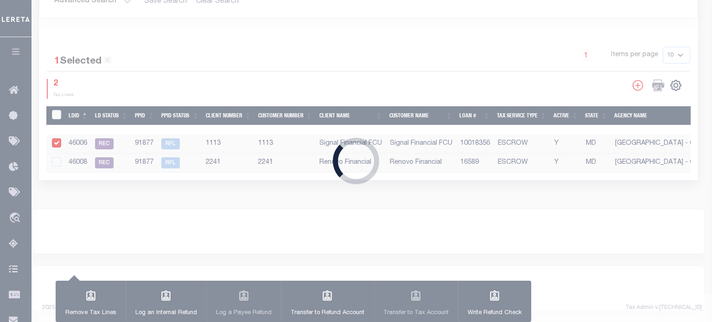
type input "$11,084.74"
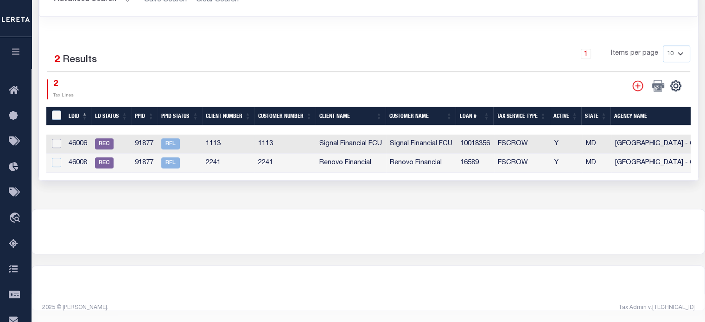
click at [54, 143] on input "checkbox" at bounding box center [56, 143] width 9 height 9
checkbox input "true"
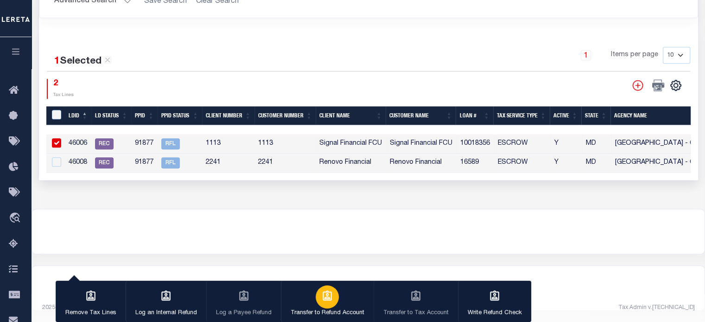
click at [314, 307] on button "Transfer to Refund Account" at bounding box center [327, 301] width 93 height 42
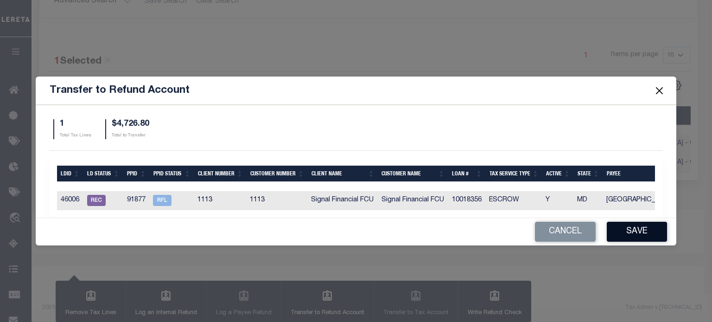
drag, startPoint x: 634, startPoint y: 236, endPoint x: 629, endPoint y: 233, distance: 5.8
click at [629, 233] on button "Save" at bounding box center [637, 232] width 60 height 20
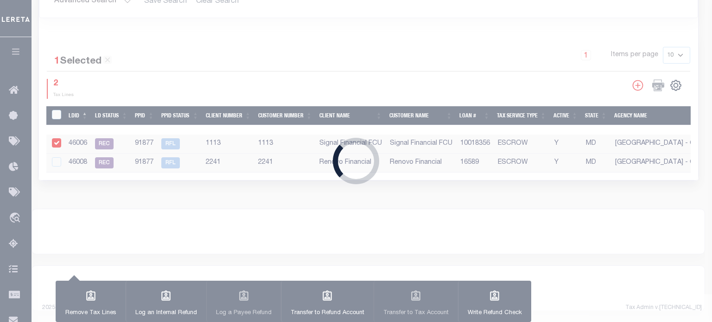
type input "$11,084.74"
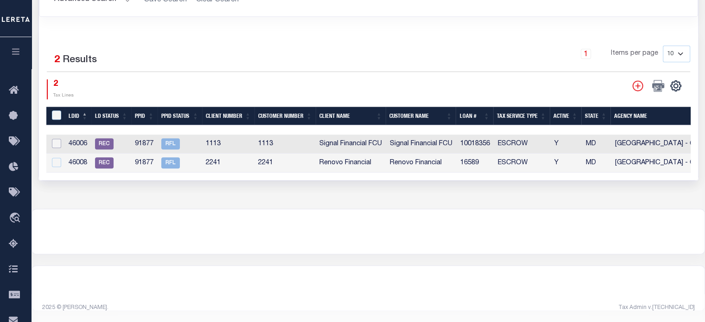
click at [58, 139] on input "checkbox" at bounding box center [56, 143] width 9 height 9
checkbox input "true"
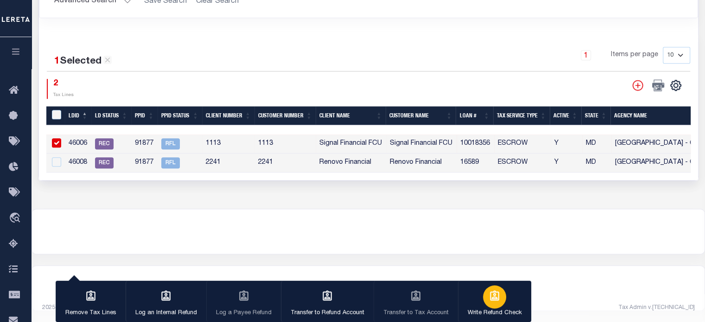
click at [489, 299] on icon "button" at bounding box center [495, 296] width 12 height 12
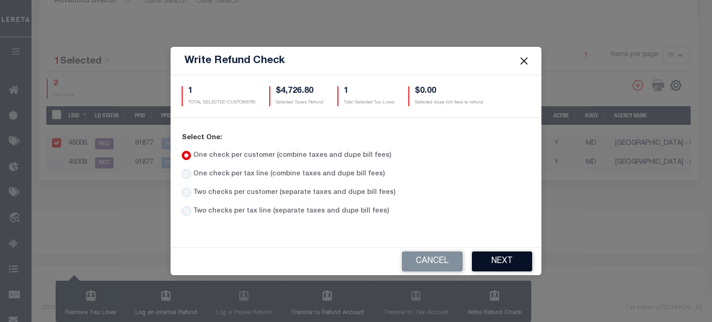
click at [495, 261] on button "Next" at bounding box center [502, 261] width 60 height 20
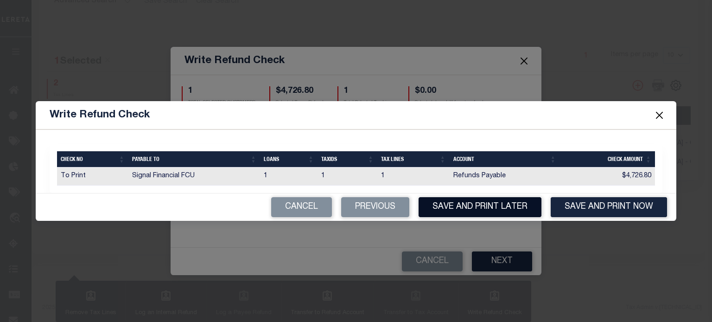
click at [483, 207] on button "Save and Print Later" at bounding box center [480, 207] width 123 height 20
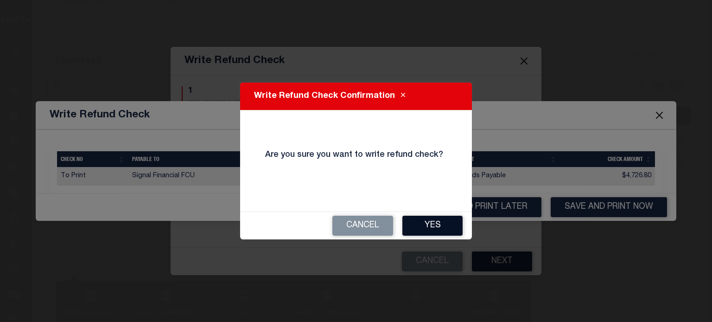
click at [437, 225] on button "Yes" at bounding box center [432, 226] width 60 height 20
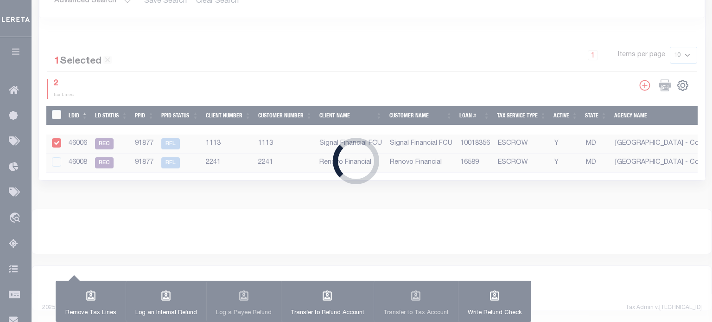
type input "$11,084.74"
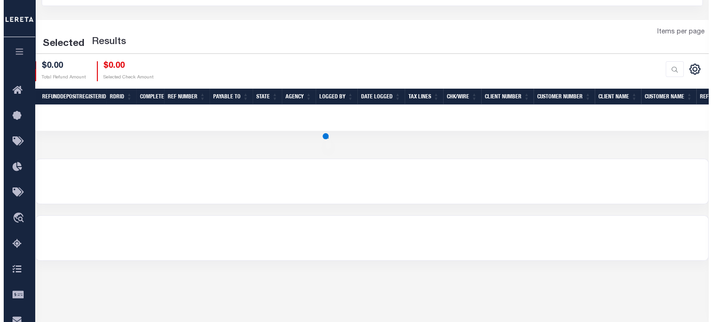
scroll to position [93, 0]
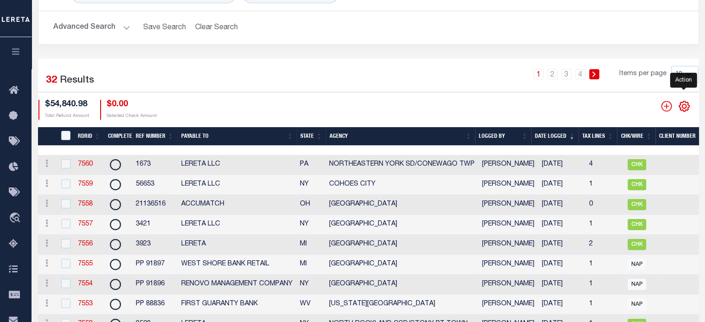
click at [682, 108] on icon "" at bounding box center [684, 106] width 4 height 4
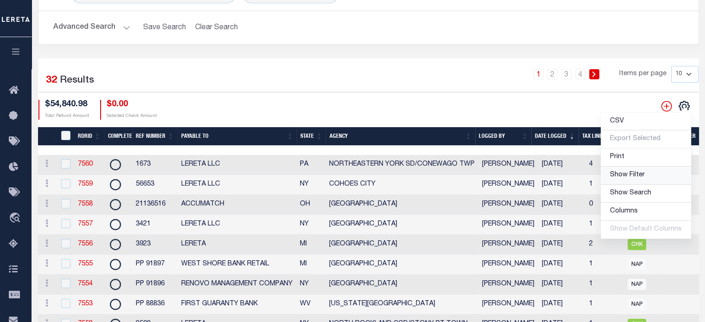
click at [620, 177] on span "Show Filter" at bounding box center [627, 175] width 35 height 6
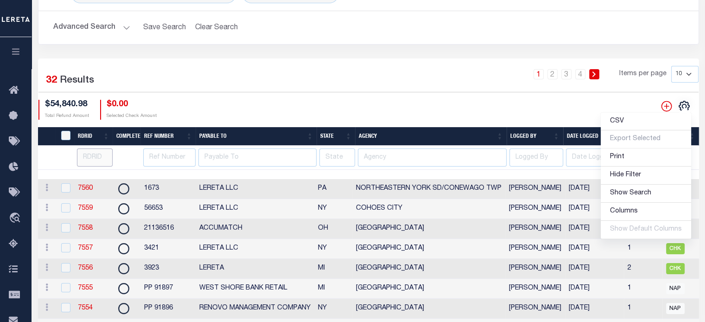
click at [94, 154] on input "number" at bounding box center [95, 157] width 36 height 18
type input "7550"
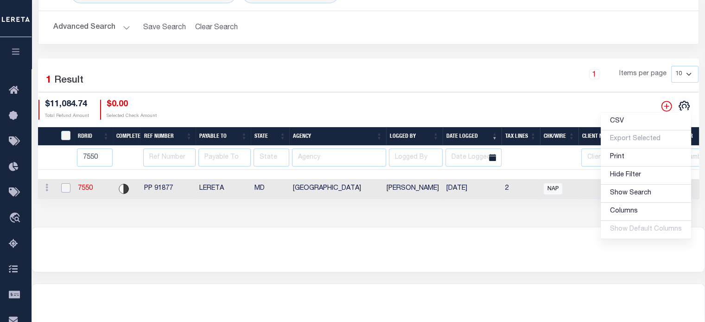
click at [63, 191] on input "checkbox" at bounding box center [65, 187] width 9 height 9
checkbox input "true"
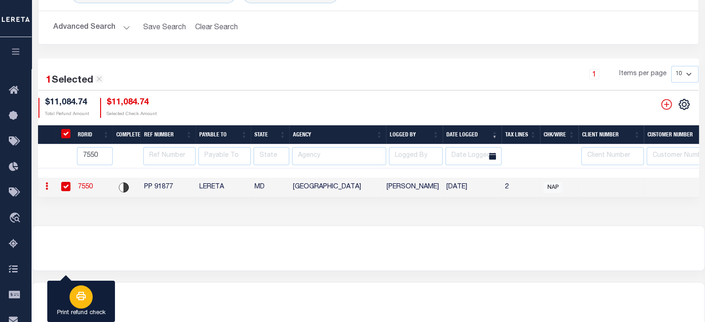
click at [100, 294] on button "Print refund check" at bounding box center [81, 301] width 68 height 42
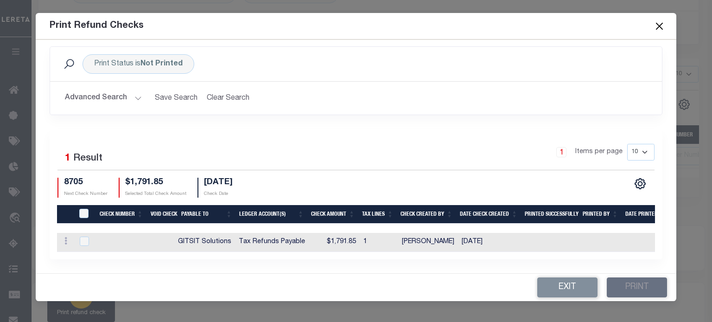
scroll to position [0, 0]
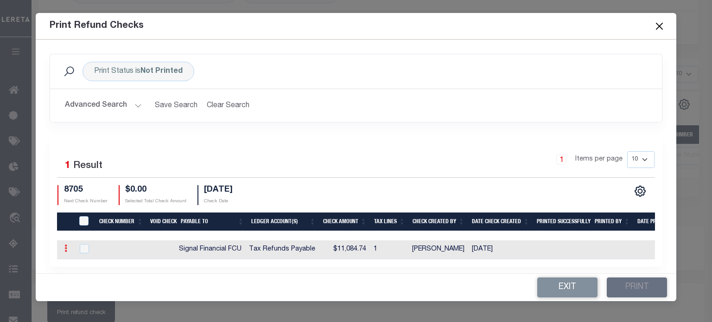
click at [65, 248] on icon at bounding box center [65, 247] width 3 height 7
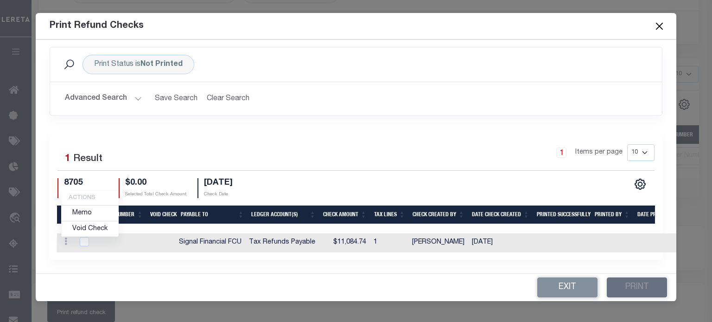
drag, startPoint x: 157, startPoint y: 244, endPoint x: 89, endPoint y: 249, distance: 68.3
click at [156, 244] on td at bounding box center [160, 242] width 30 height 19
checkbox input "true"
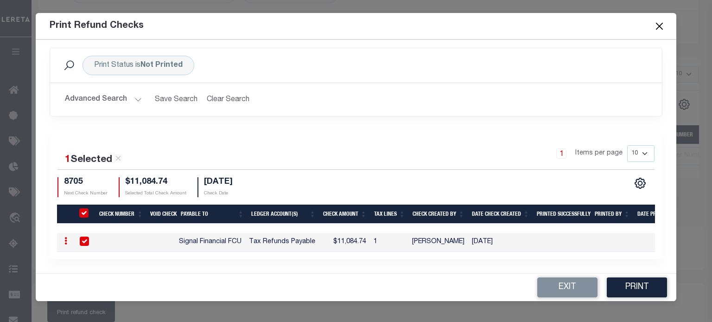
click at [659, 24] on button "Close" at bounding box center [659, 26] width 12 height 12
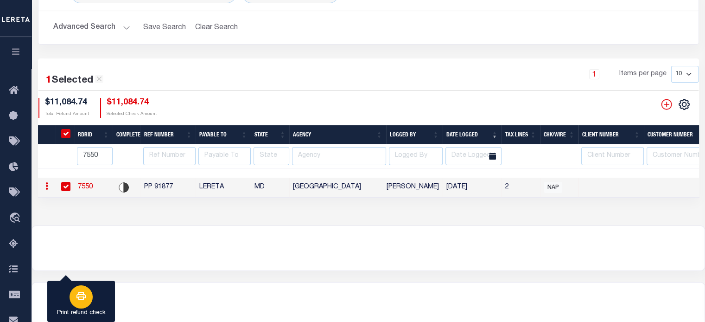
click at [108, 284] on button "Print refund check" at bounding box center [81, 301] width 68 height 42
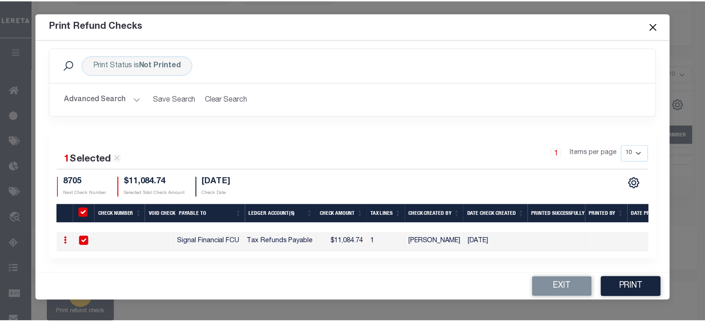
scroll to position [0, 0]
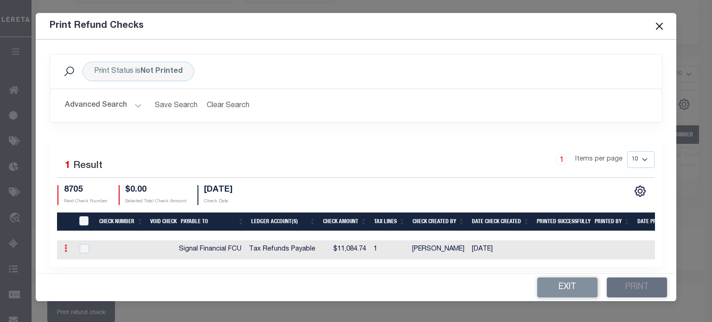
click at [63, 247] on link at bounding box center [66, 249] width 10 height 7
click at [82, 271] on link "Memo" at bounding box center [89, 278] width 57 height 15
checkbox input "true"
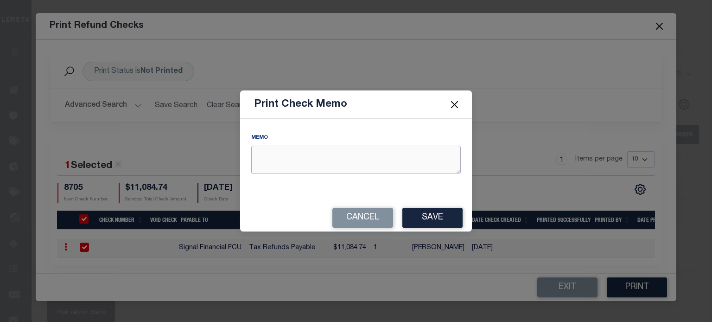
click at [274, 155] on textarea "REFUND AMOUNT" at bounding box center [356, 160] width 210 height 28
type textarea "RDID 7550 PP 91877"
click at [437, 218] on button "Save" at bounding box center [432, 218] width 60 height 20
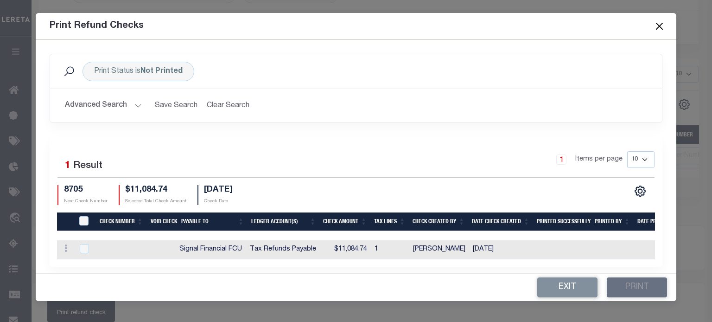
click at [660, 25] on button "Close" at bounding box center [659, 26] width 12 height 12
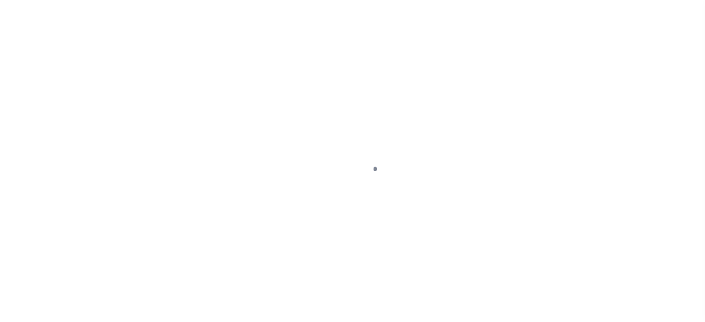
scroll to position [124, 0]
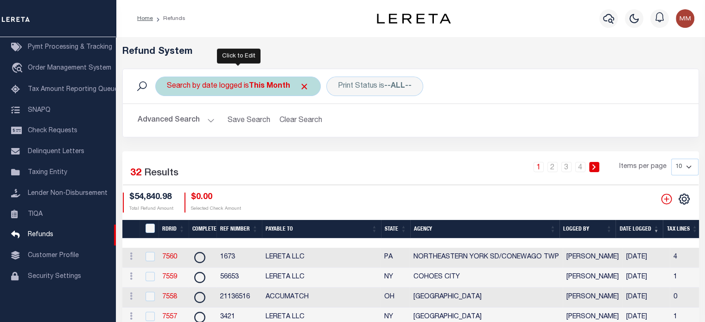
click at [253, 87] on b "This Month" at bounding box center [269, 86] width 41 height 7
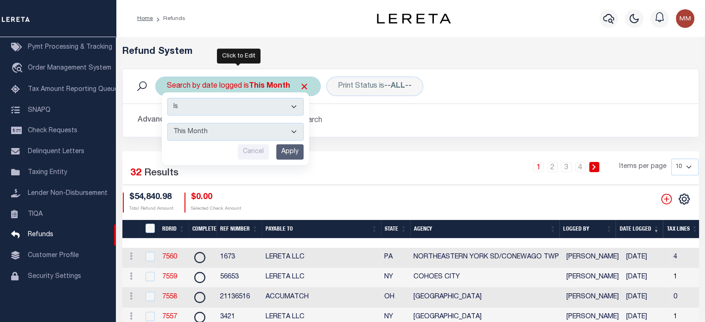
click at [198, 137] on select "This Month Last Month Last Three Months This Year Last Year" at bounding box center [235, 132] width 136 height 18
click at [167, 123] on select "This Month Last Month Last Three Months This Year Last Year" at bounding box center [235, 132] width 136 height 18
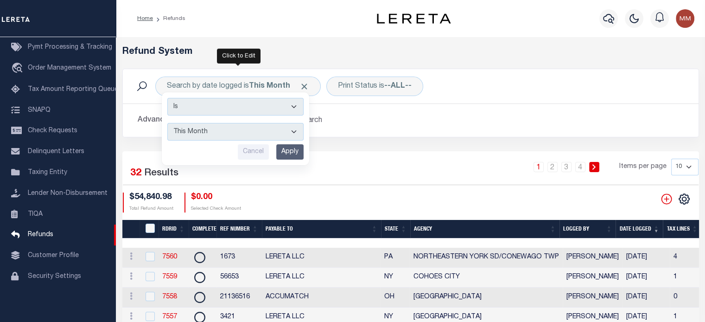
drag, startPoint x: 293, startPoint y: 151, endPoint x: 299, endPoint y: 145, distance: 7.9
click at [293, 151] on input "Apply" at bounding box center [289, 151] width 27 height 15
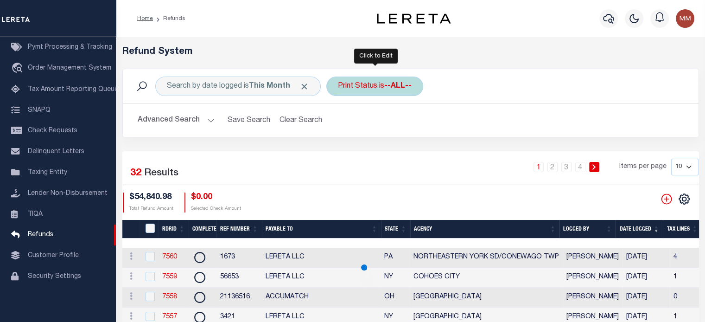
click at [355, 90] on div "Print Status is --ALL--" at bounding box center [374, 85] width 97 height 19
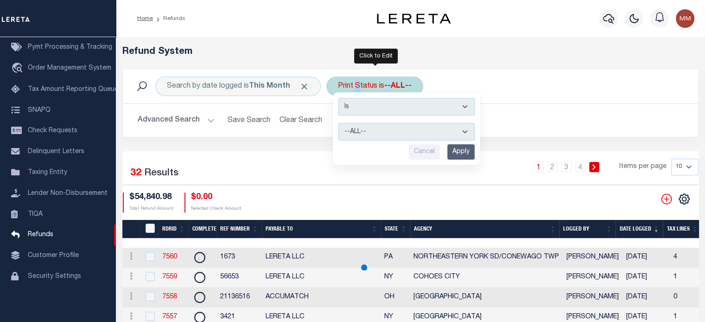
click at [358, 131] on select "--ALL-- Ready to Write Ready to Print Printed" at bounding box center [406, 132] width 136 height 18
select select "Ready to Print"
click at [338, 123] on select "--ALL-- Ready to Write Ready to Print Printed" at bounding box center [406, 132] width 136 height 18
click at [458, 151] on input "Apply" at bounding box center [460, 151] width 27 height 15
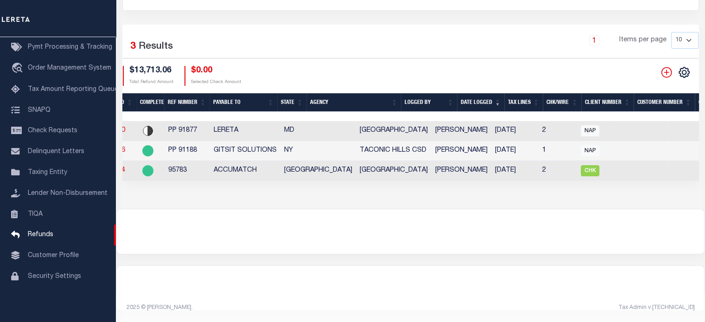
scroll to position [0, 0]
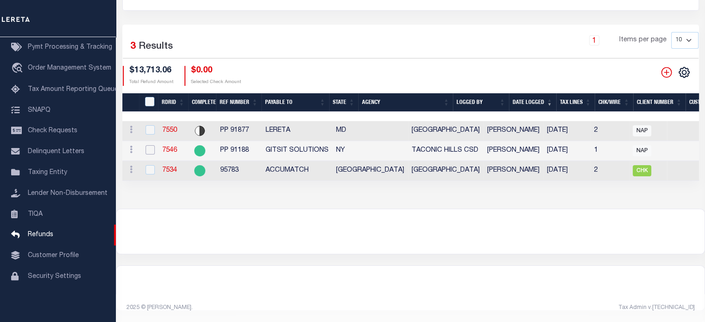
click at [146, 146] on input "checkbox" at bounding box center [150, 149] width 9 height 9
checkbox input "true"
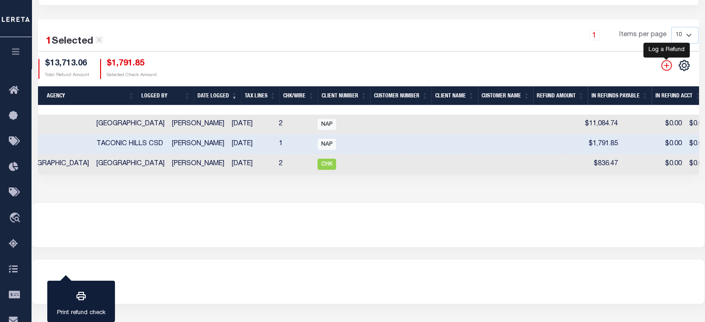
click at [669, 65] on icon "" at bounding box center [667, 65] width 12 height 12
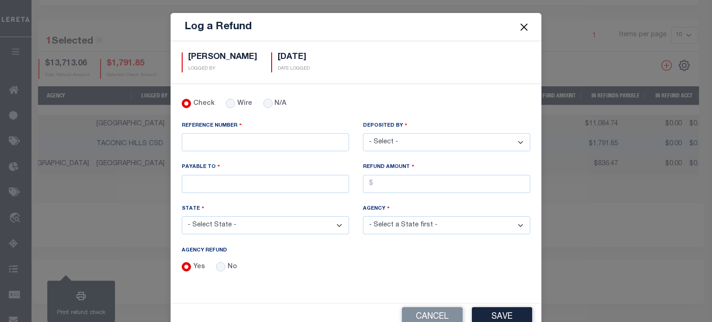
click at [518, 25] on button "Close" at bounding box center [524, 27] width 12 height 12
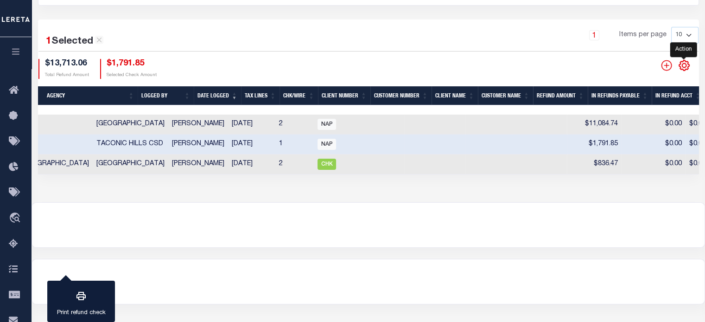
click at [684, 67] on icon "" at bounding box center [684, 66] width 4 height 4
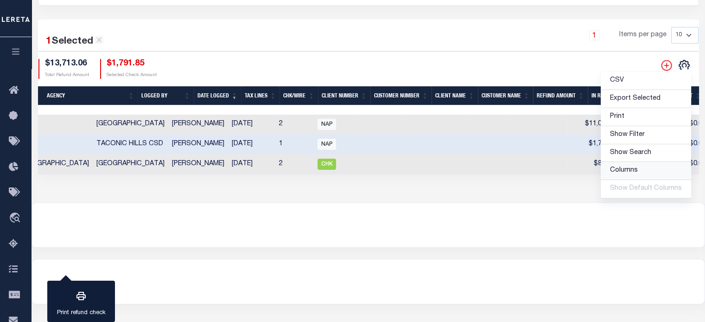
click at [623, 170] on span "Columns" at bounding box center [624, 170] width 28 height 6
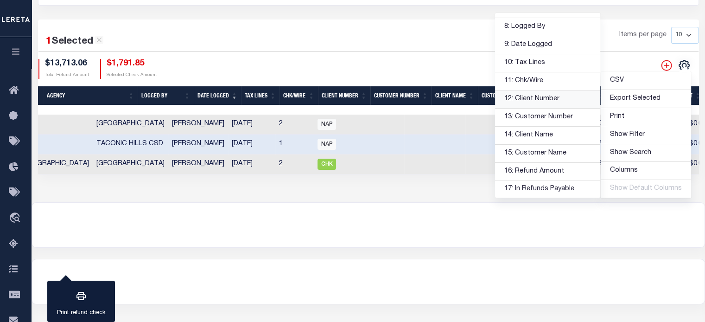
click at [530, 95] on link "12: Client Number" at bounding box center [547, 99] width 105 height 18
drag, startPoint x: 528, startPoint y: 115, endPoint x: 527, endPoint y: 119, distance: 4.7
click at [528, 115] on link "13: Customer Number" at bounding box center [547, 117] width 105 height 18
click at [523, 131] on link "14: Client Name" at bounding box center [547, 136] width 105 height 18
click at [524, 151] on link "15: Customer Name" at bounding box center [547, 154] width 105 height 18
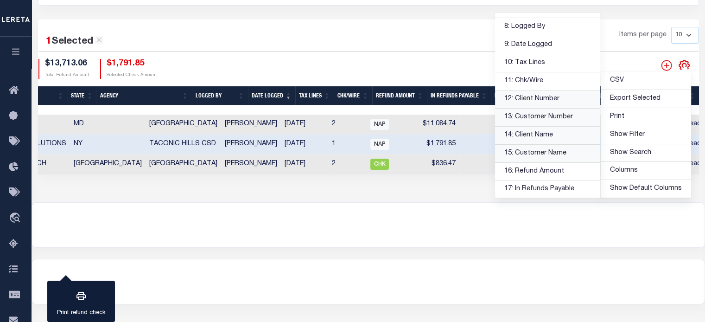
drag, startPoint x: 436, startPoint y: 212, endPoint x: 432, endPoint y: 206, distance: 6.7
click at [435, 211] on div at bounding box center [368, 225] width 673 height 45
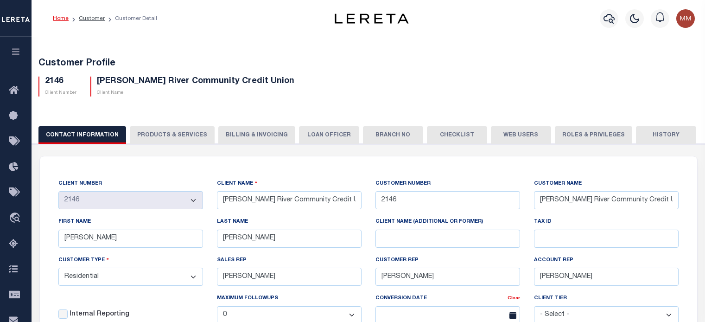
select select "Residential"
select select "FIS"
